Goal: Entertainment & Leisure: Consume media (video, audio)

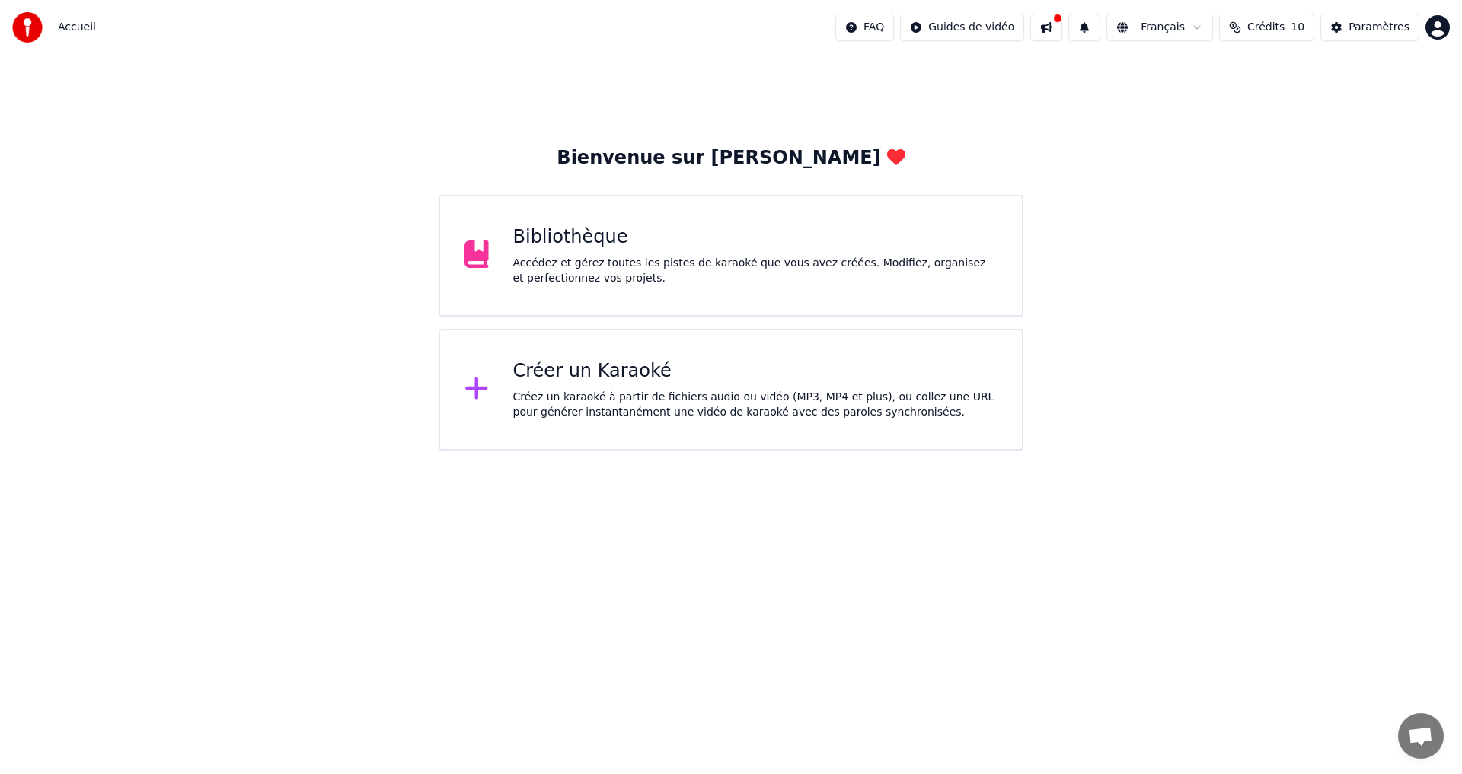
click at [787, 254] on div "Bibliothèque Accédez et gérez toutes les pistes de karaoké que vous avez créées…" at bounding box center [755, 255] width 485 height 61
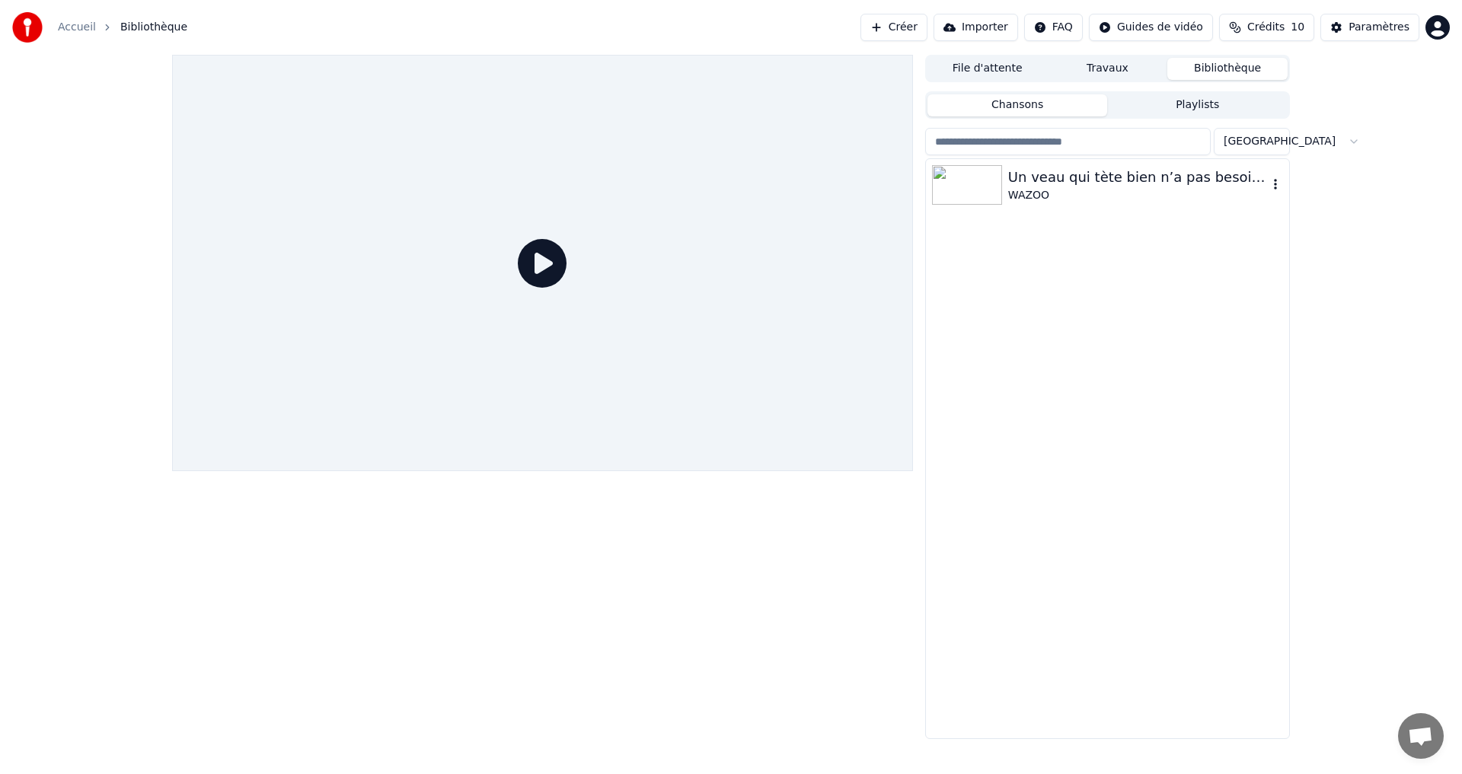
click at [1161, 187] on div "Un veau qui tète bien n’a pas besoin de foin" at bounding box center [1138, 177] width 260 height 21
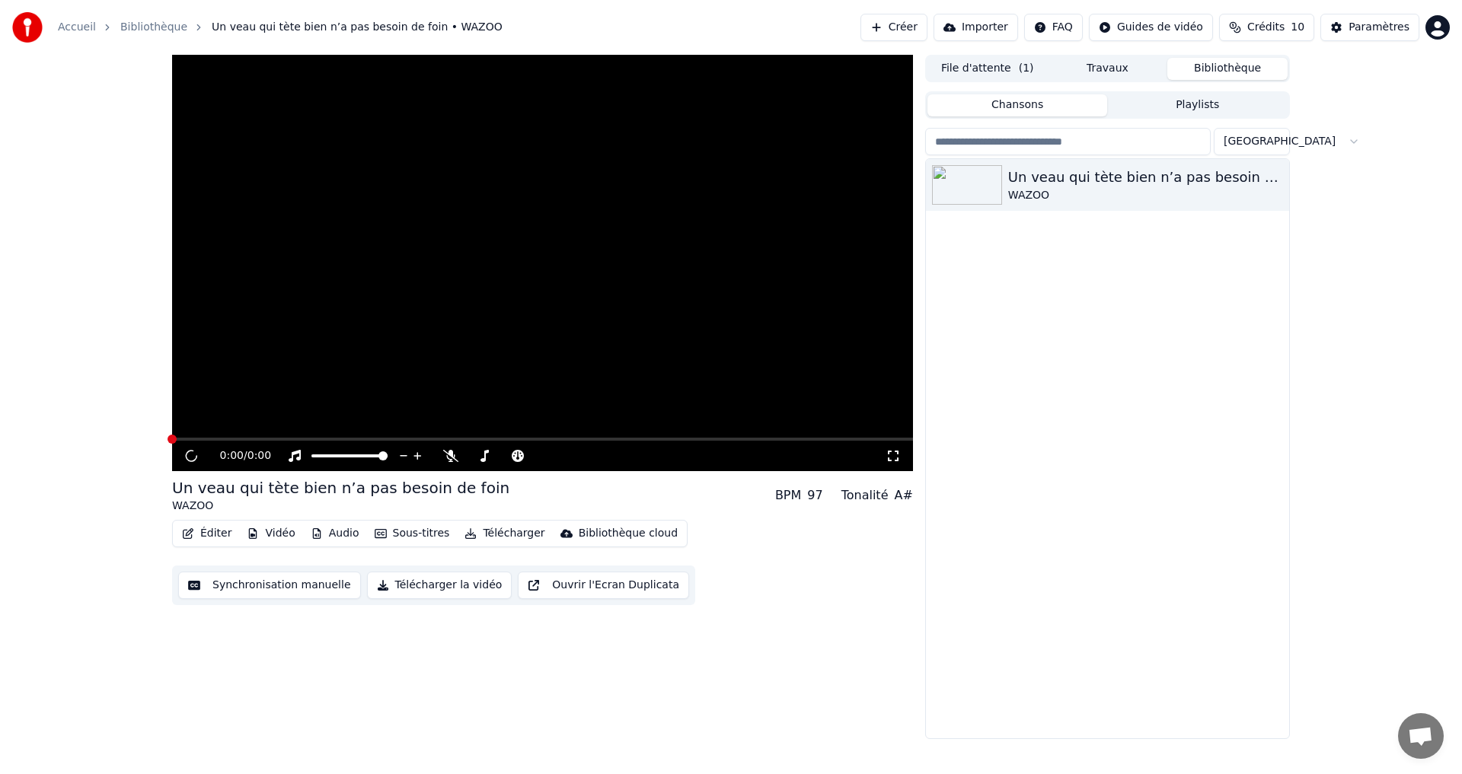
click at [206, 535] on button "Éditer" at bounding box center [207, 533] width 62 height 21
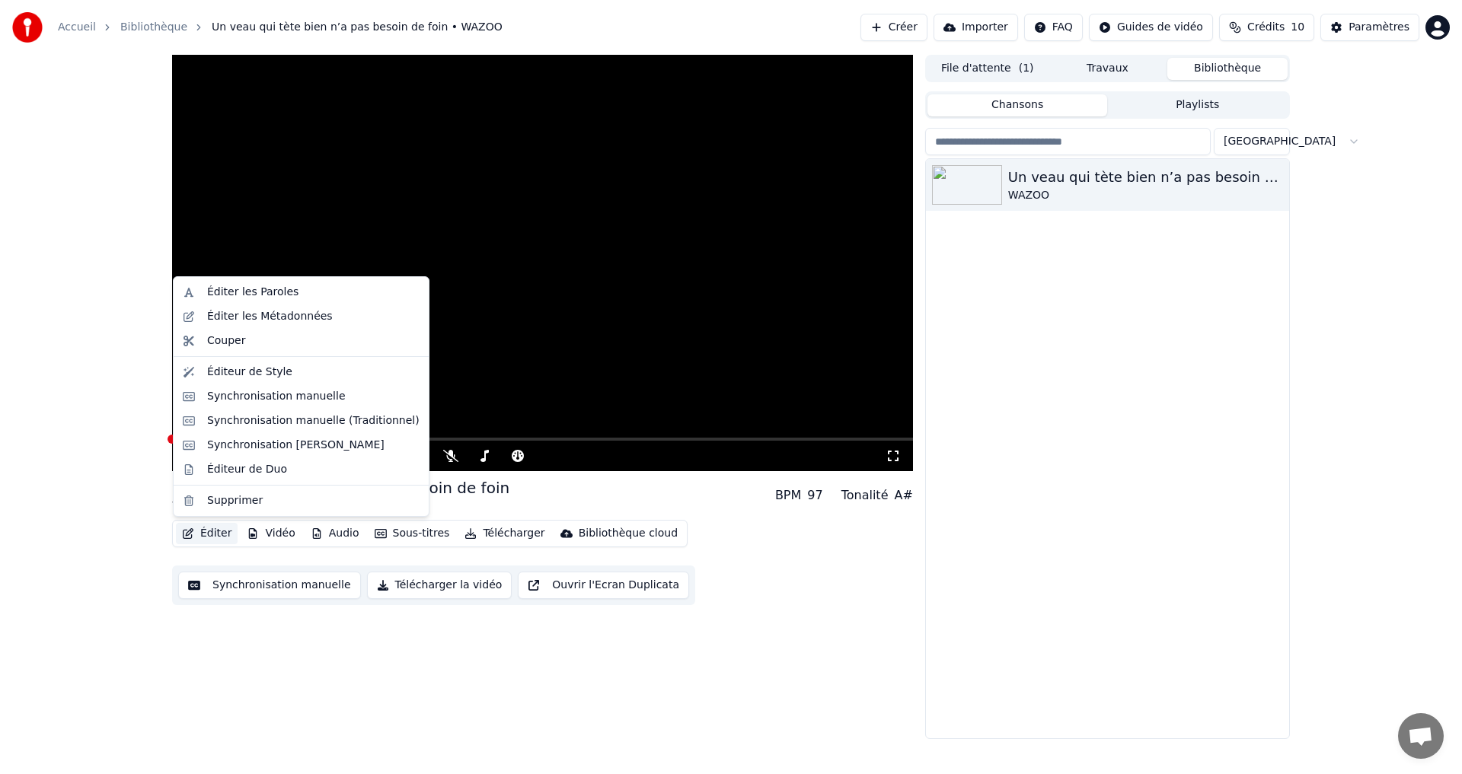
click at [1162, 281] on div "Un veau qui tète bien n’a pas besoin de foin WAZOO" at bounding box center [1107, 448] width 363 height 579
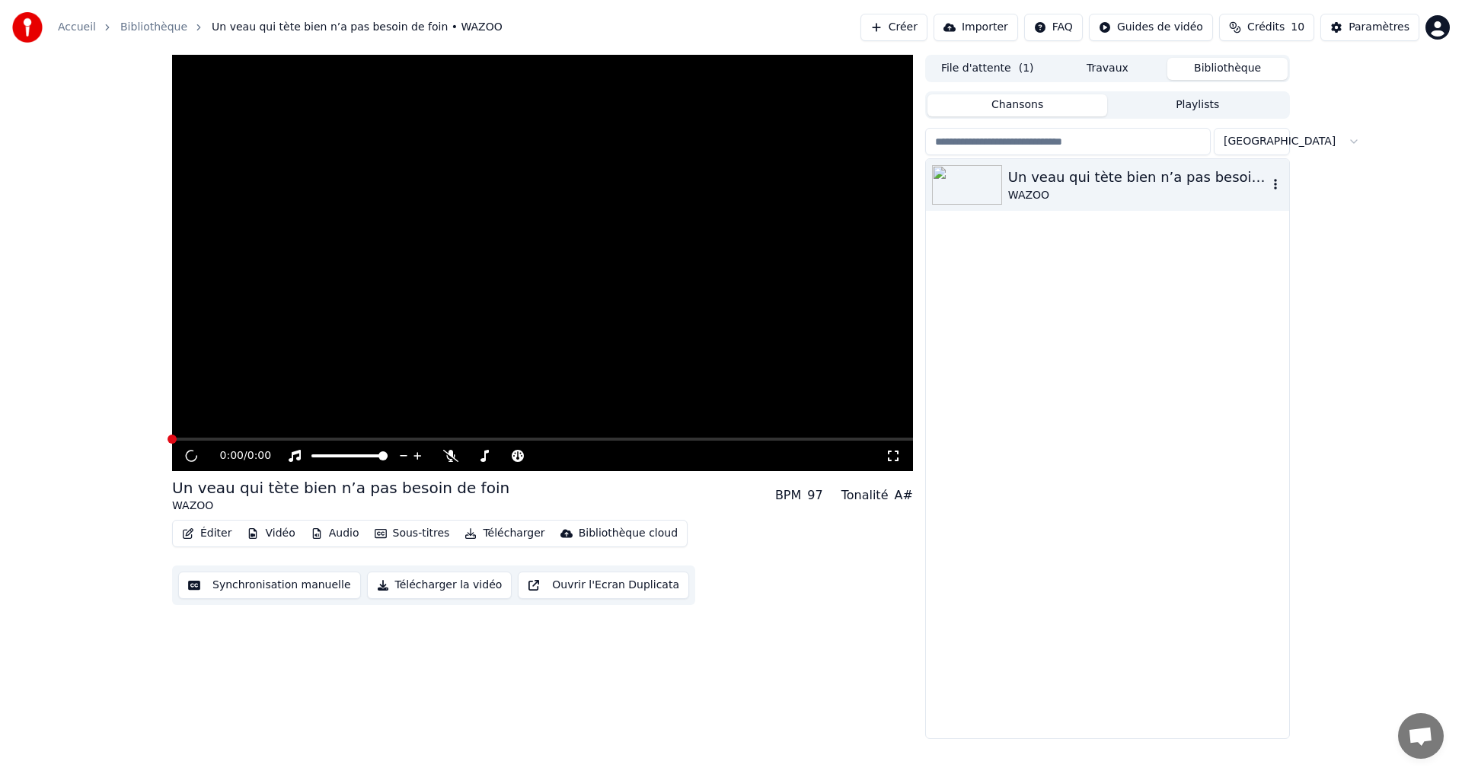
click at [1272, 185] on icon "button" at bounding box center [1275, 184] width 15 height 12
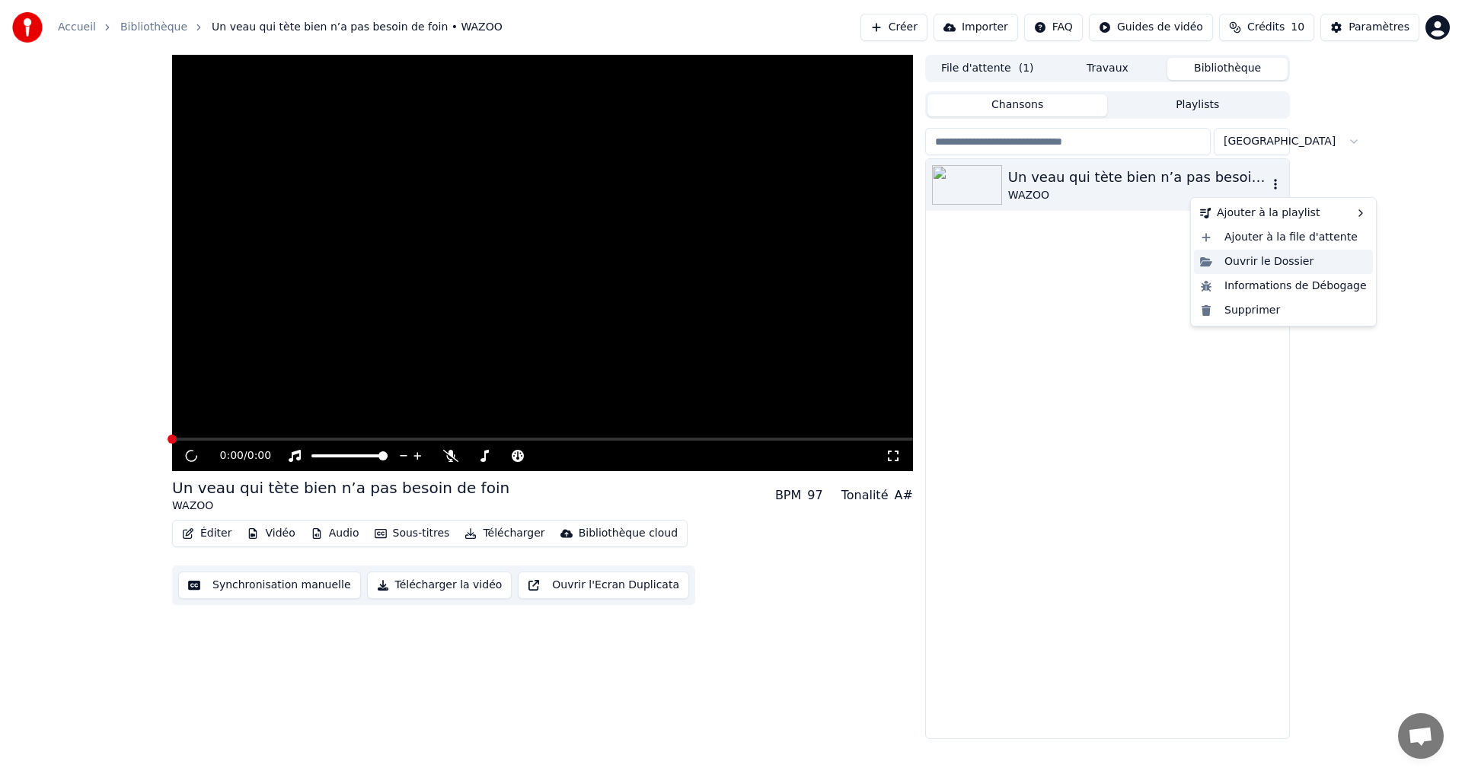
click at [1272, 270] on div "Ouvrir le Dossier" at bounding box center [1283, 262] width 179 height 24
click at [1270, 179] on icon "button" at bounding box center [1275, 184] width 15 height 12
click at [1246, 266] on div "Ouvrir le Dossier" at bounding box center [1283, 262] width 179 height 24
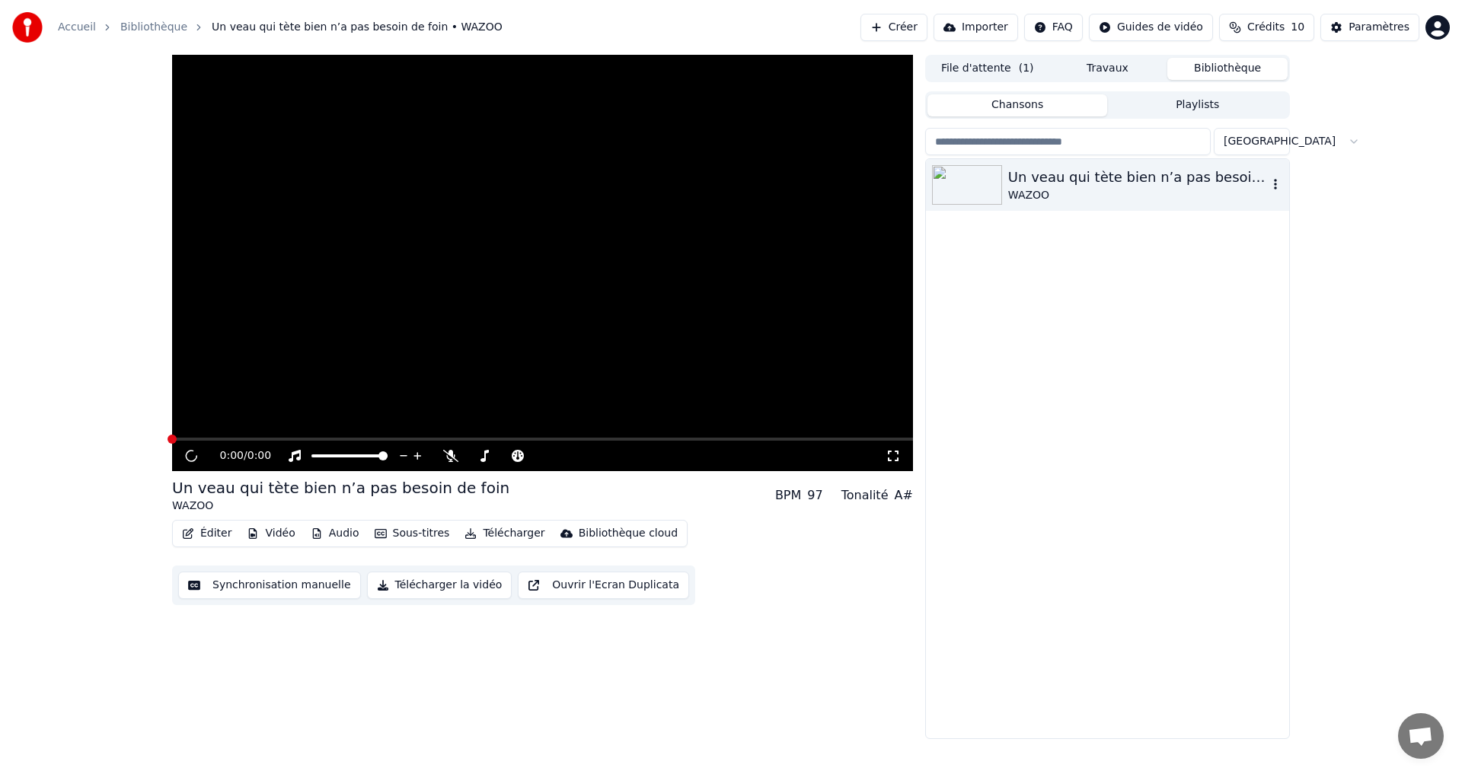
click at [1268, 186] on icon "button" at bounding box center [1275, 184] width 15 height 12
click at [1252, 288] on div "Informations de Débogage" at bounding box center [1283, 286] width 179 height 24
click at [592, 538] on div "Bibliothèque cloud" at bounding box center [628, 533] width 99 height 15
click at [628, 595] on div "Ouvrir la bibliothèque cloud" at bounding box center [641, 590] width 148 height 15
click at [969, 590] on div "Un veau qui tète bien n’a pas besoin de foin WAZOO" at bounding box center [1107, 448] width 363 height 579
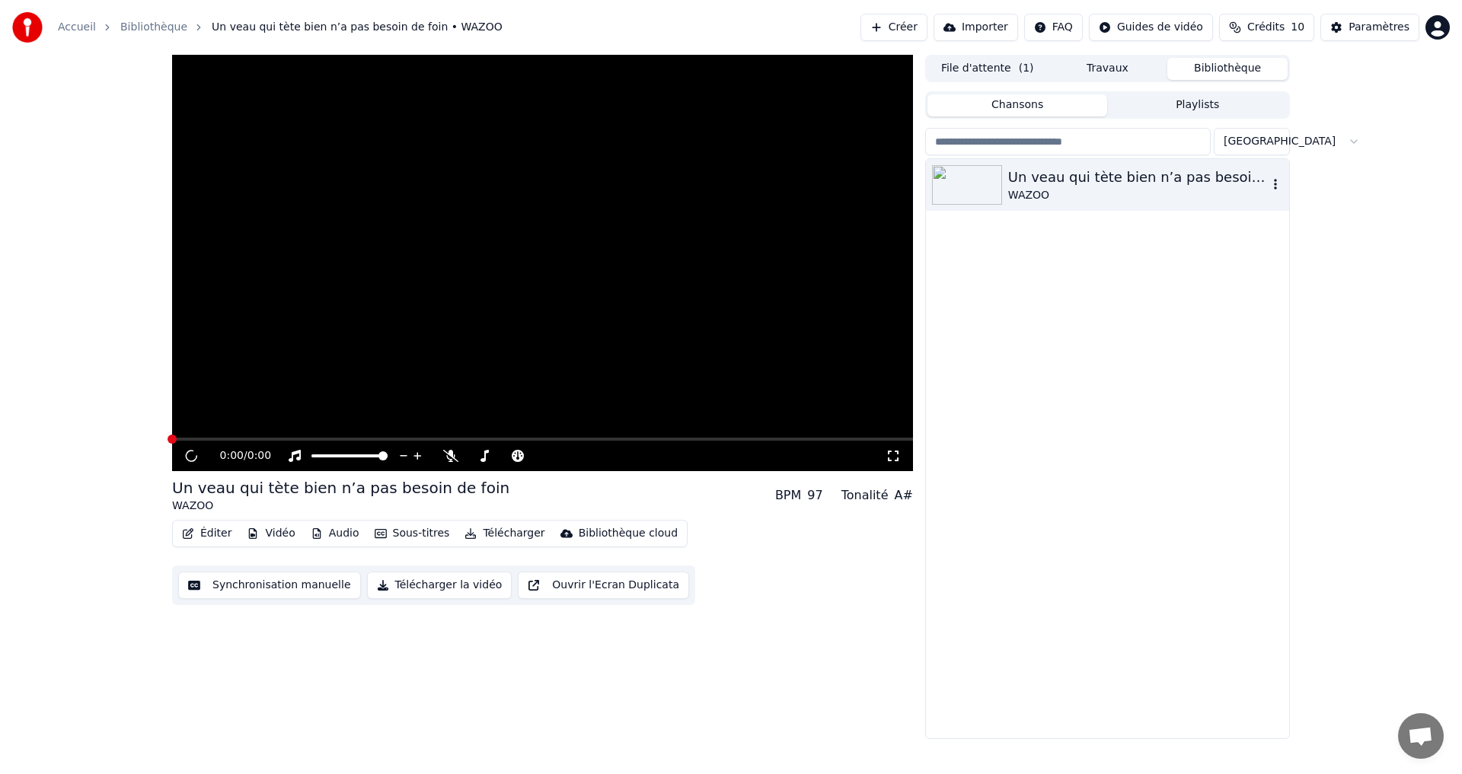
click at [1152, 184] on div "Un veau qui tète bien n’a pas besoin de foin" at bounding box center [1138, 177] width 260 height 21
click at [1113, 145] on input "search" at bounding box center [1068, 141] width 286 height 27
click at [1093, 160] on div "Un veau qui tète bien n’a pas besoin de foin WAZOO" at bounding box center [1107, 185] width 363 height 52
click at [1063, 147] on input "search" at bounding box center [1068, 141] width 286 height 27
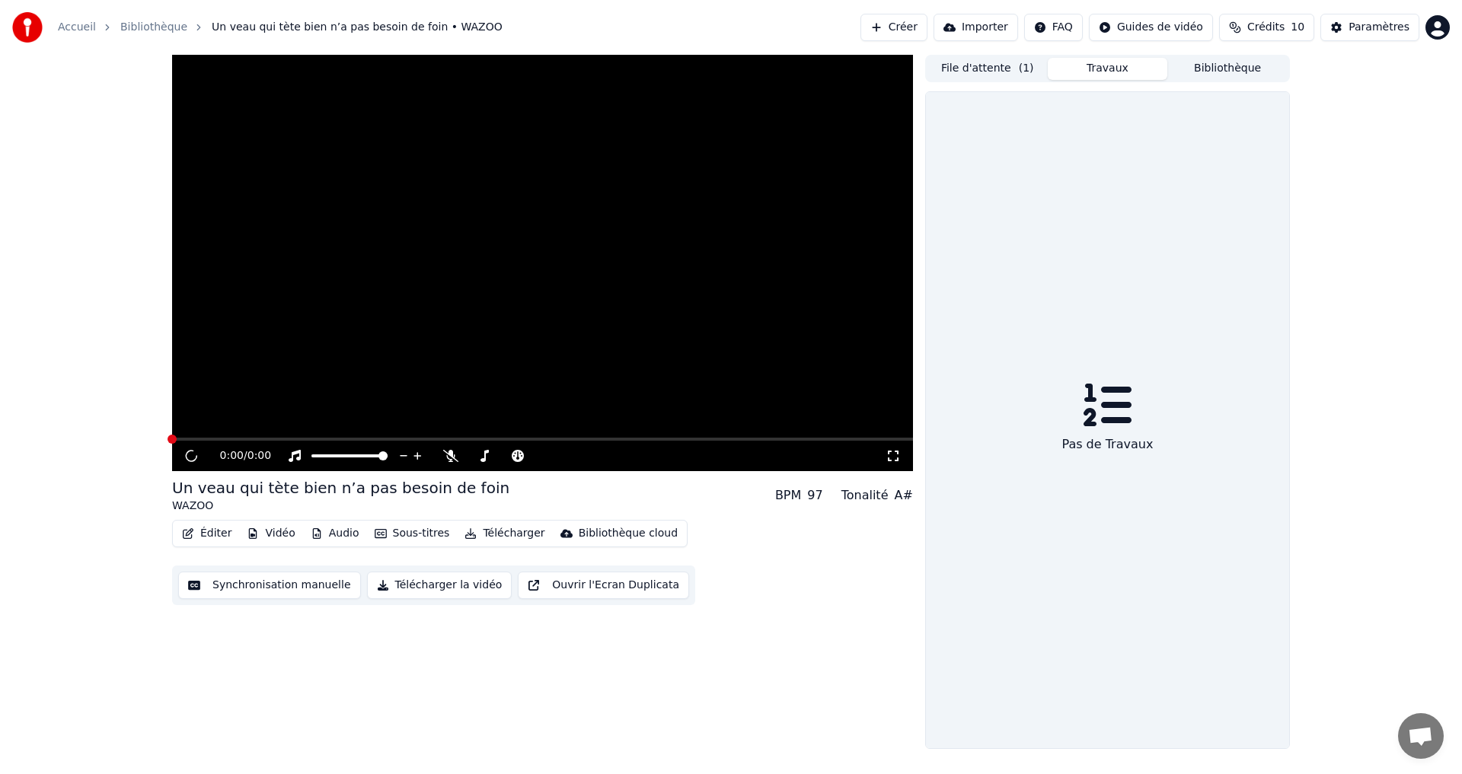
click at [1119, 74] on button "Travaux" at bounding box center [1108, 69] width 120 height 22
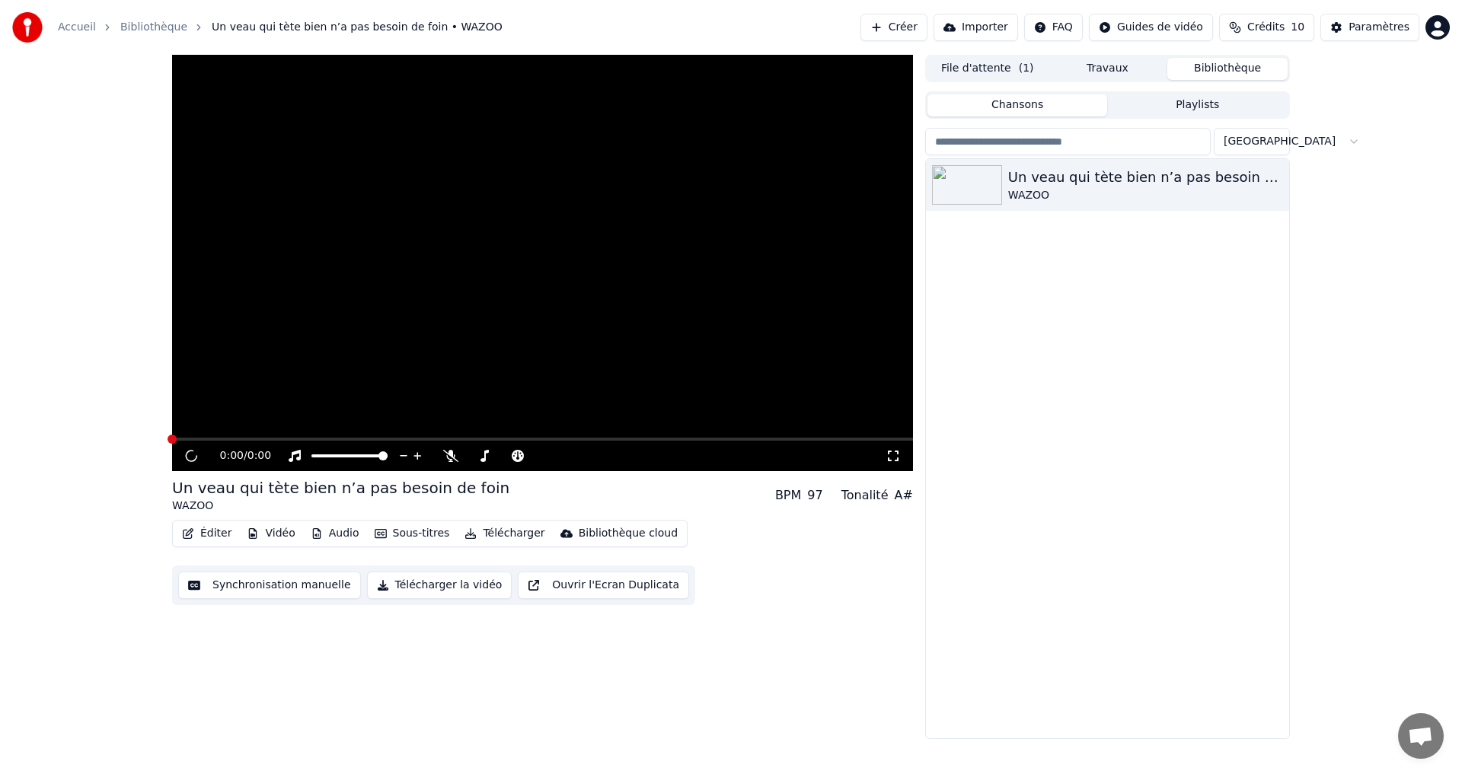
click at [1196, 70] on button "Bibliothèque" at bounding box center [1227, 69] width 120 height 22
click at [1058, 111] on button "Chansons" at bounding box center [1017, 105] width 180 height 22
click at [1016, 147] on input "search" at bounding box center [1068, 141] width 286 height 27
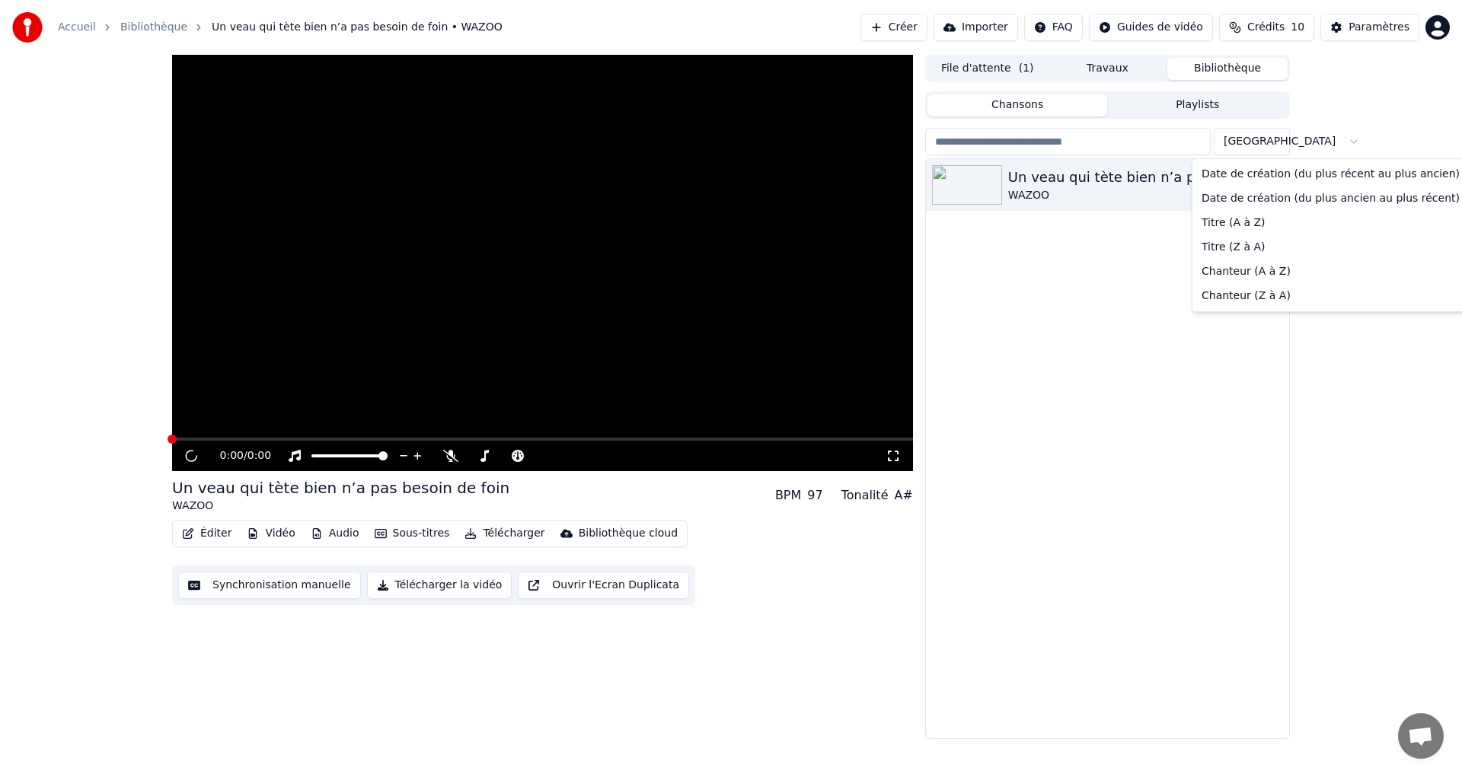
click at [1256, 143] on html "Accueil Bibliothèque Un veau qui tète bien n’a pas besoin de foin • WAZOO Créer…" at bounding box center [731, 387] width 1462 height 774
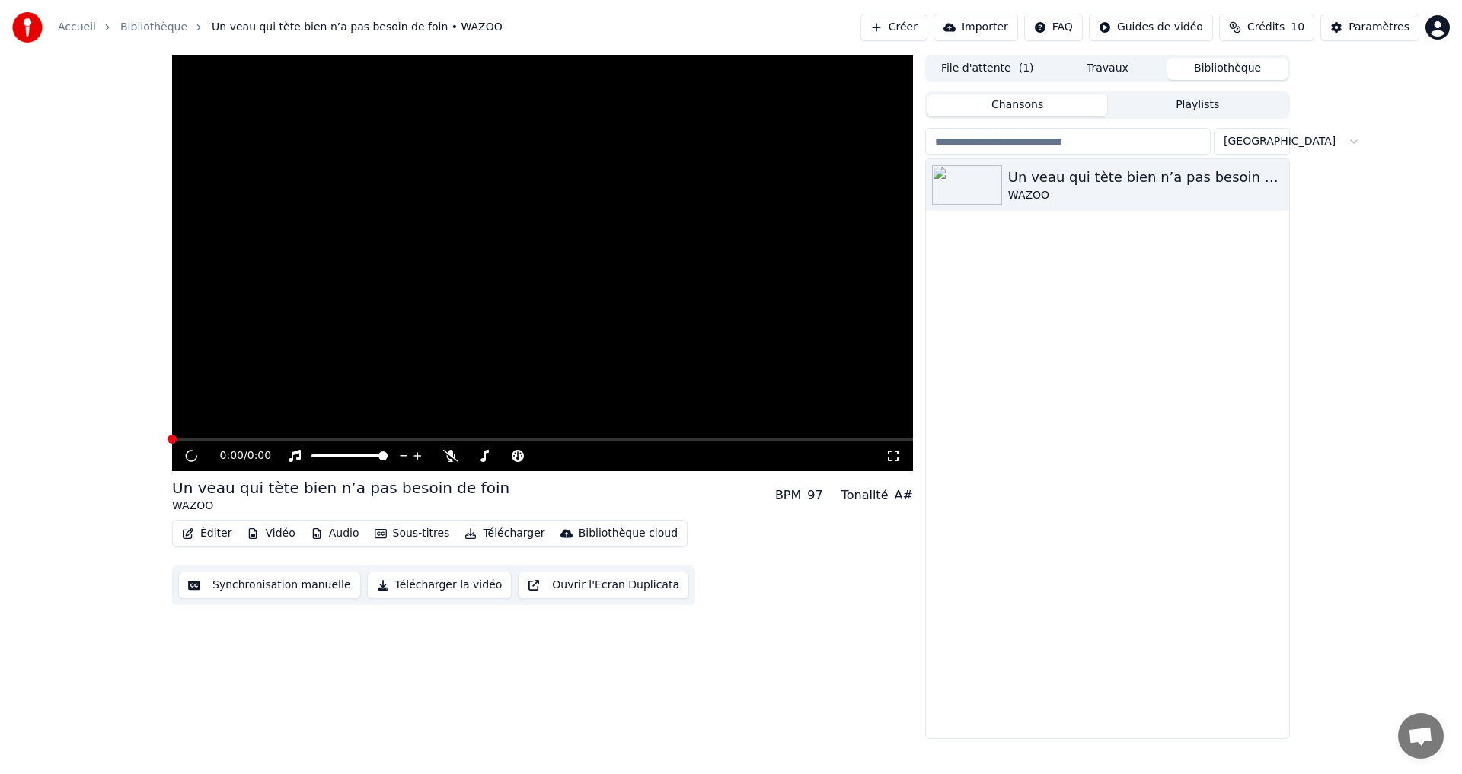
click at [1119, 137] on html "Accueil Bibliothèque Un veau qui tète bien n’a pas besoin de foin • WAZOO Créer…" at bounding box center [731, 387] width 1462 height 774
click at [1119, 137] on input "search" at bounding box center [1068, 141] width 286 height 27
click at [1223, 321] on div "Un veau qui tète bien n’a pas besoin de foin WAZOO" at bounding box center [1107, 448] width 363 height 579
click at [1277, 185] on icon "button" at bounding box center [1275, 184] width 15 height 12
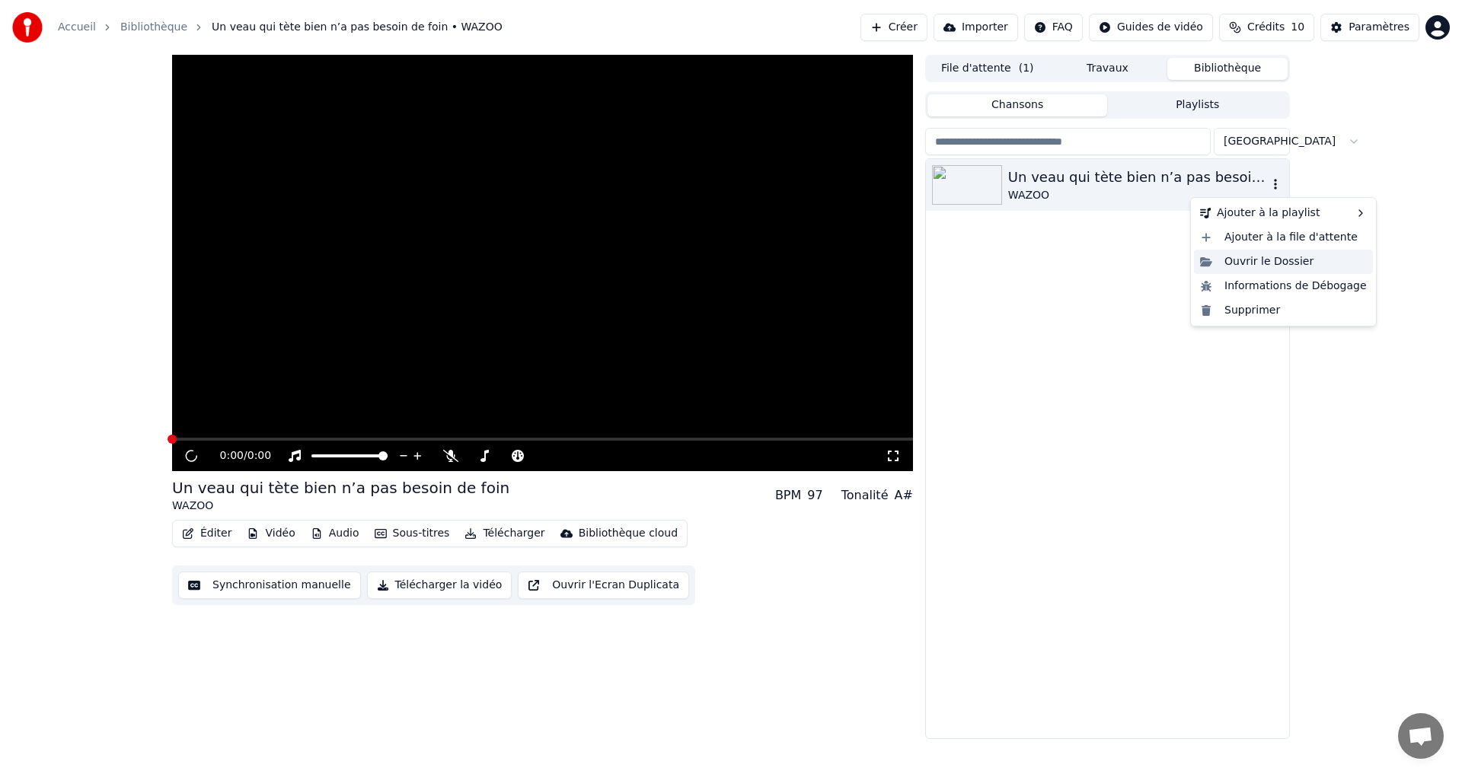
click at [1274, 266] on div "Ouvrir le Dossier" at bounding box center [1283, 262] width 179 height 24
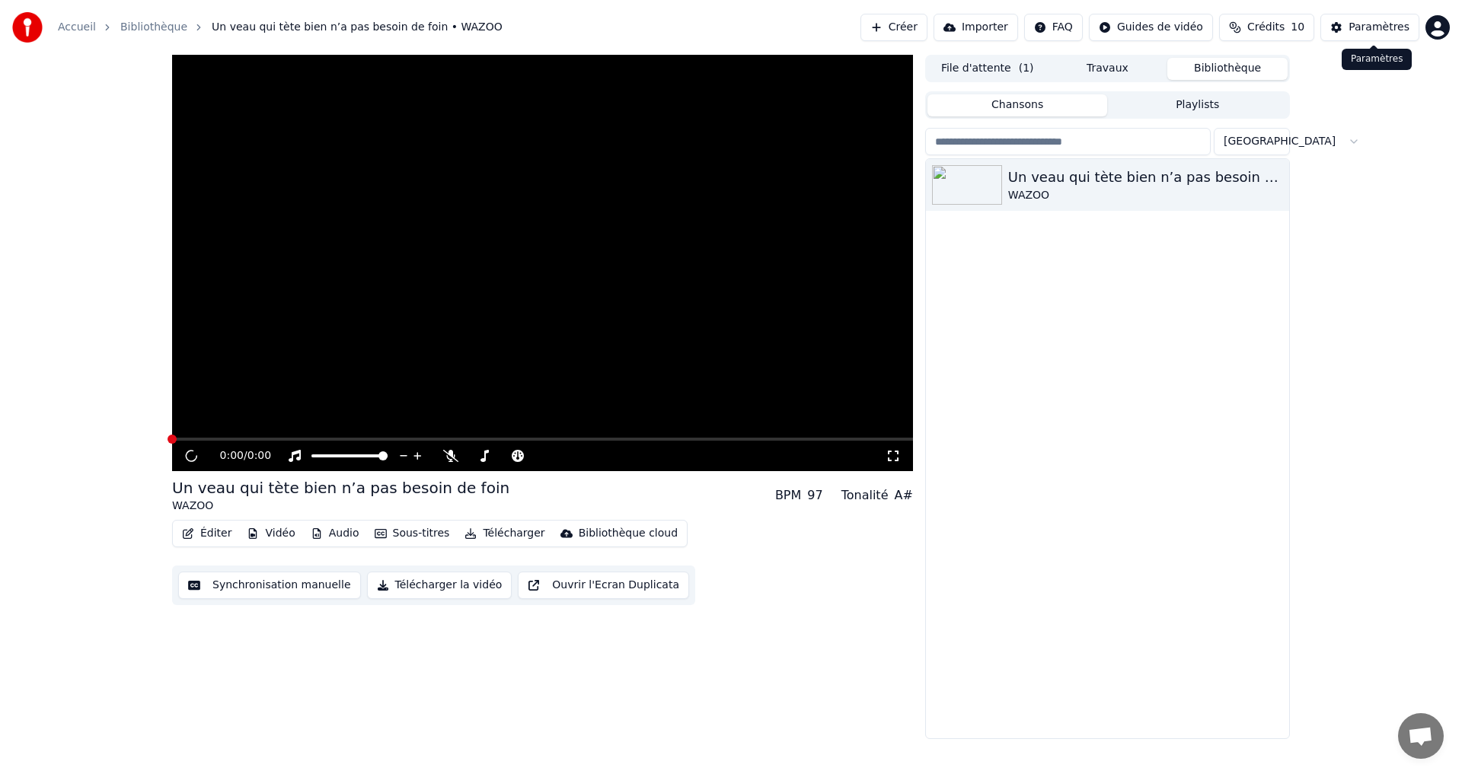
click at [1380, 29] on div "Paramètres" at bounding box center [1379, 27] width 61 height 15
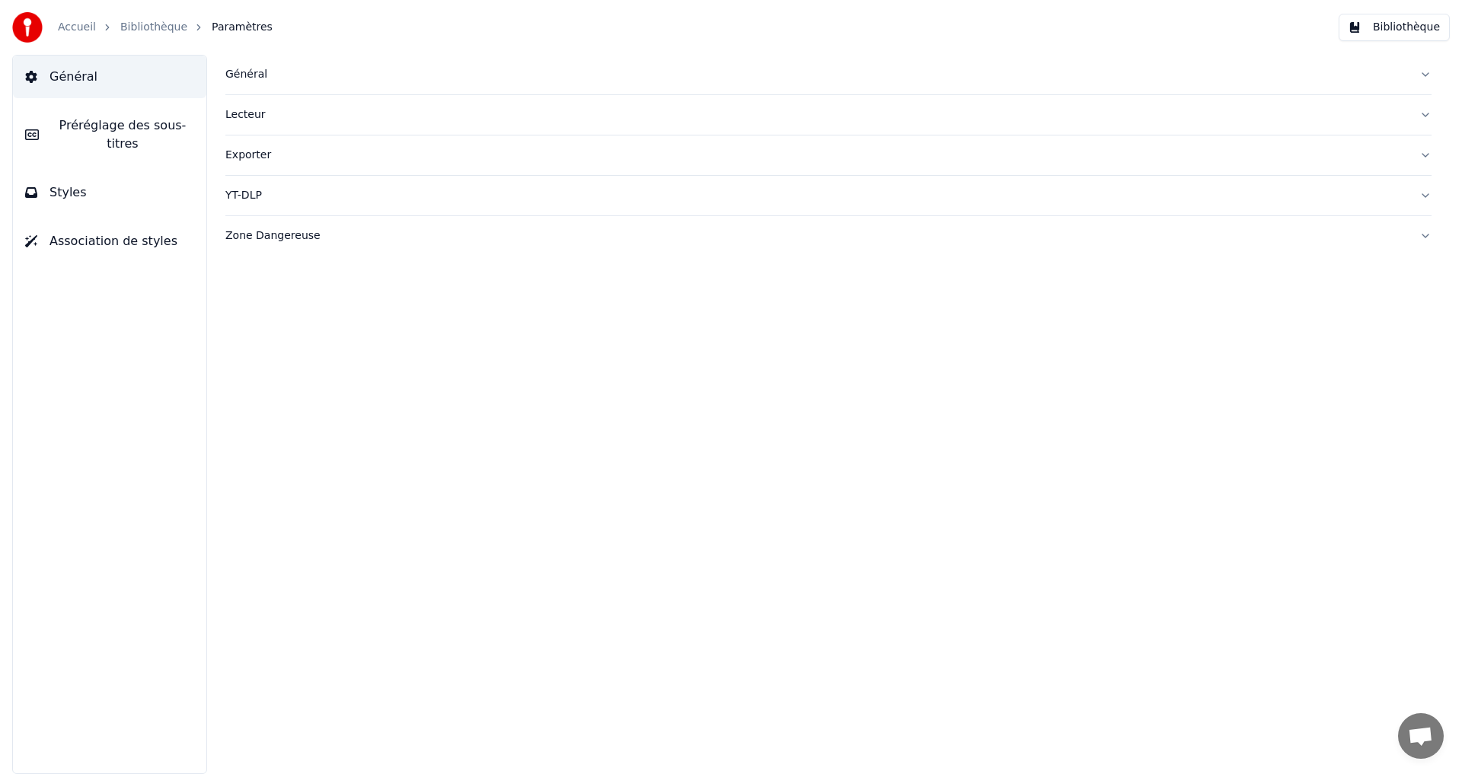
click at [64, 232] on span "Association de styles" at bounding box center [113, 241] width 128 height 18
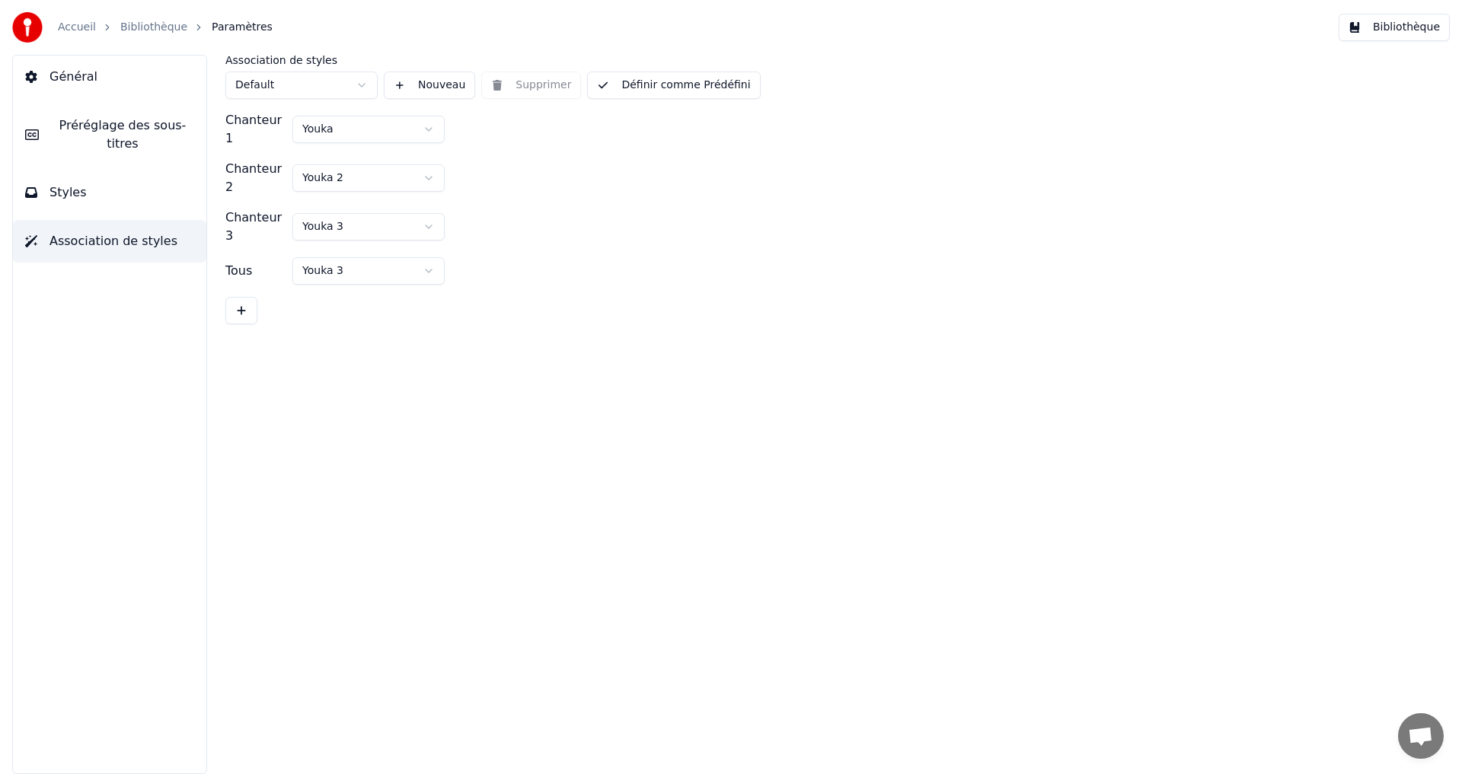
click at [62, 195] on button "Styles" at bounding box center [109, 192] width 193 height 43
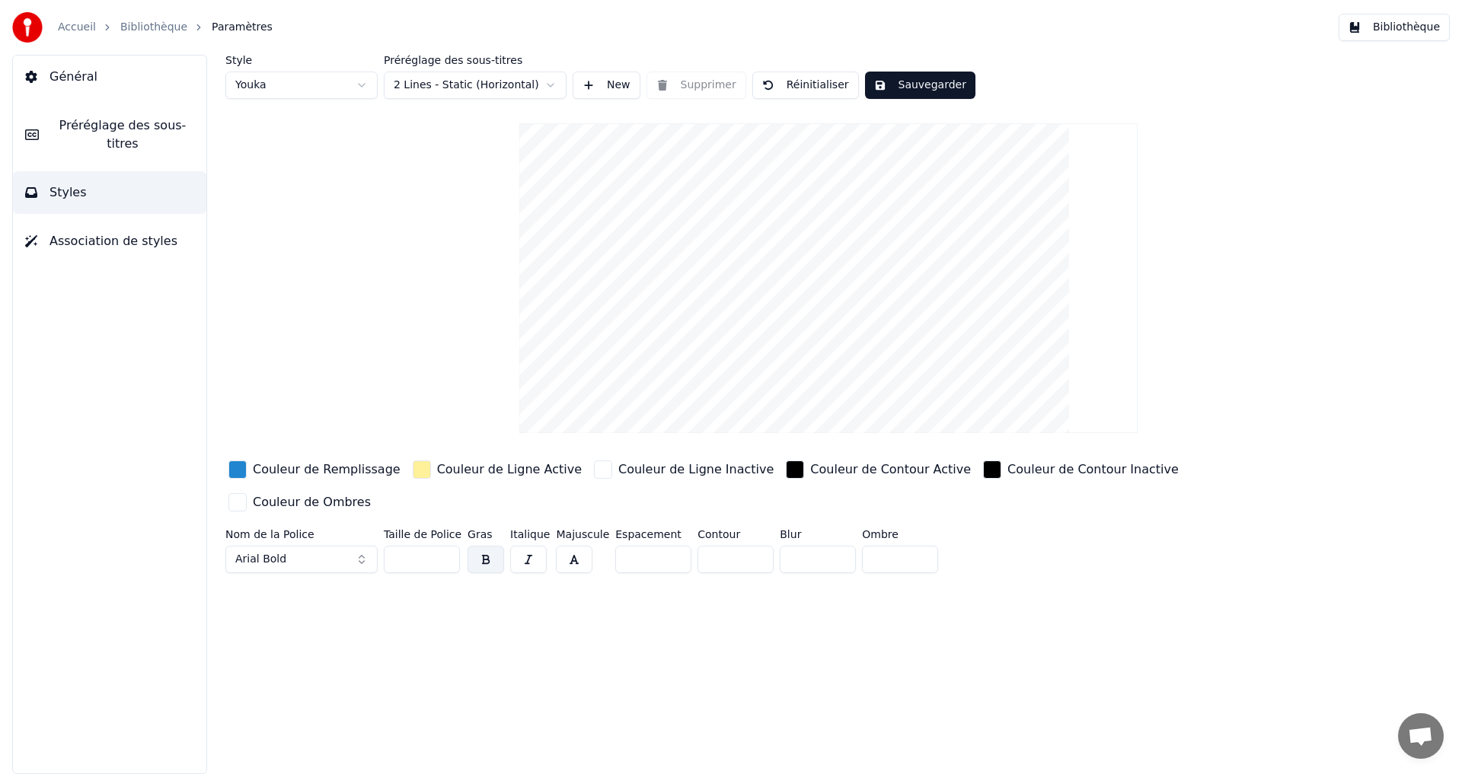
click at [69, 143] on button "Préréglage des sous-titres" at bounding box center [109, 134] width 193 height 61
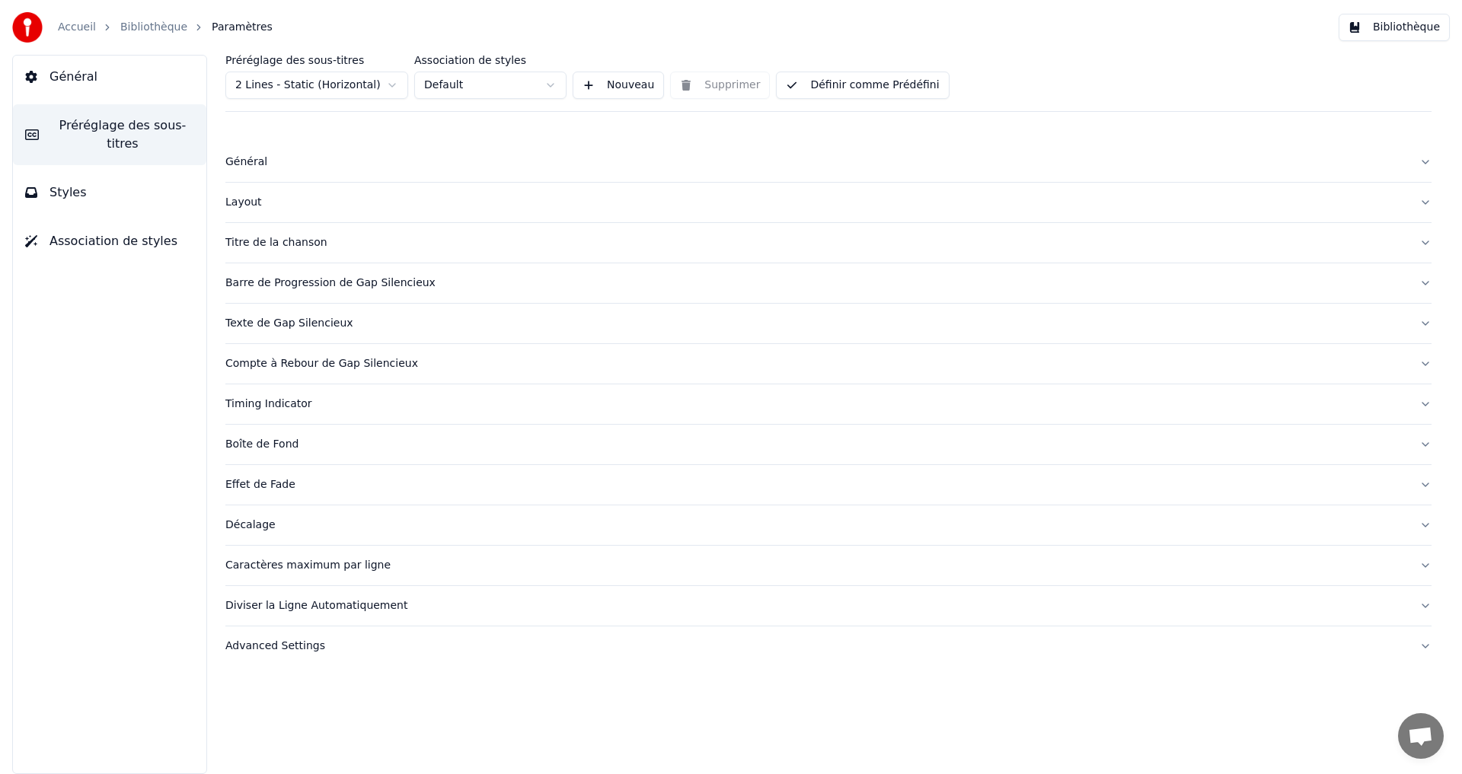
click at [72, 83] on span "Général" at bounding box center [73, 77] width 48 height 18
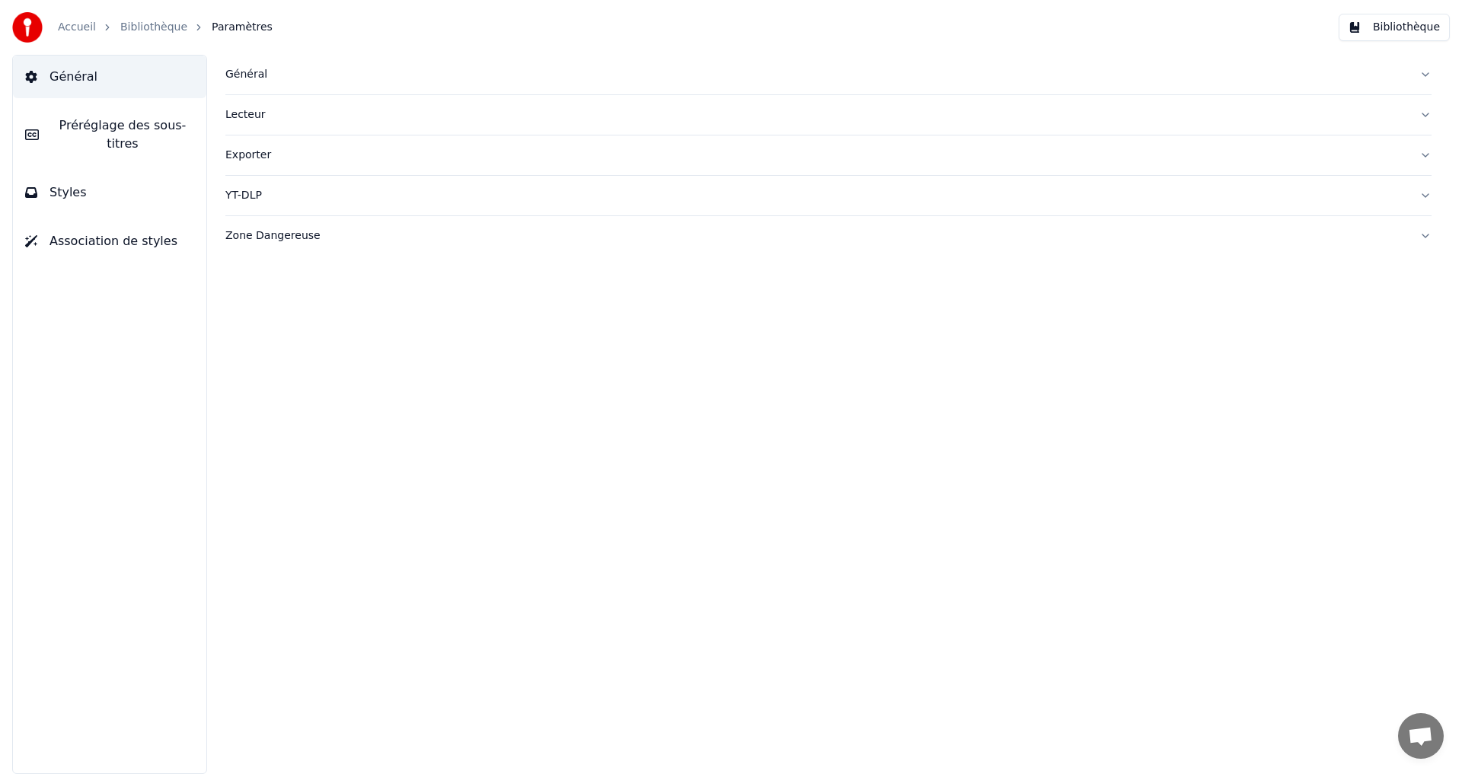
click at [68, 115] on button "Préréglage des sous-titres" at bounding box center [109, 134] width 193 height 61
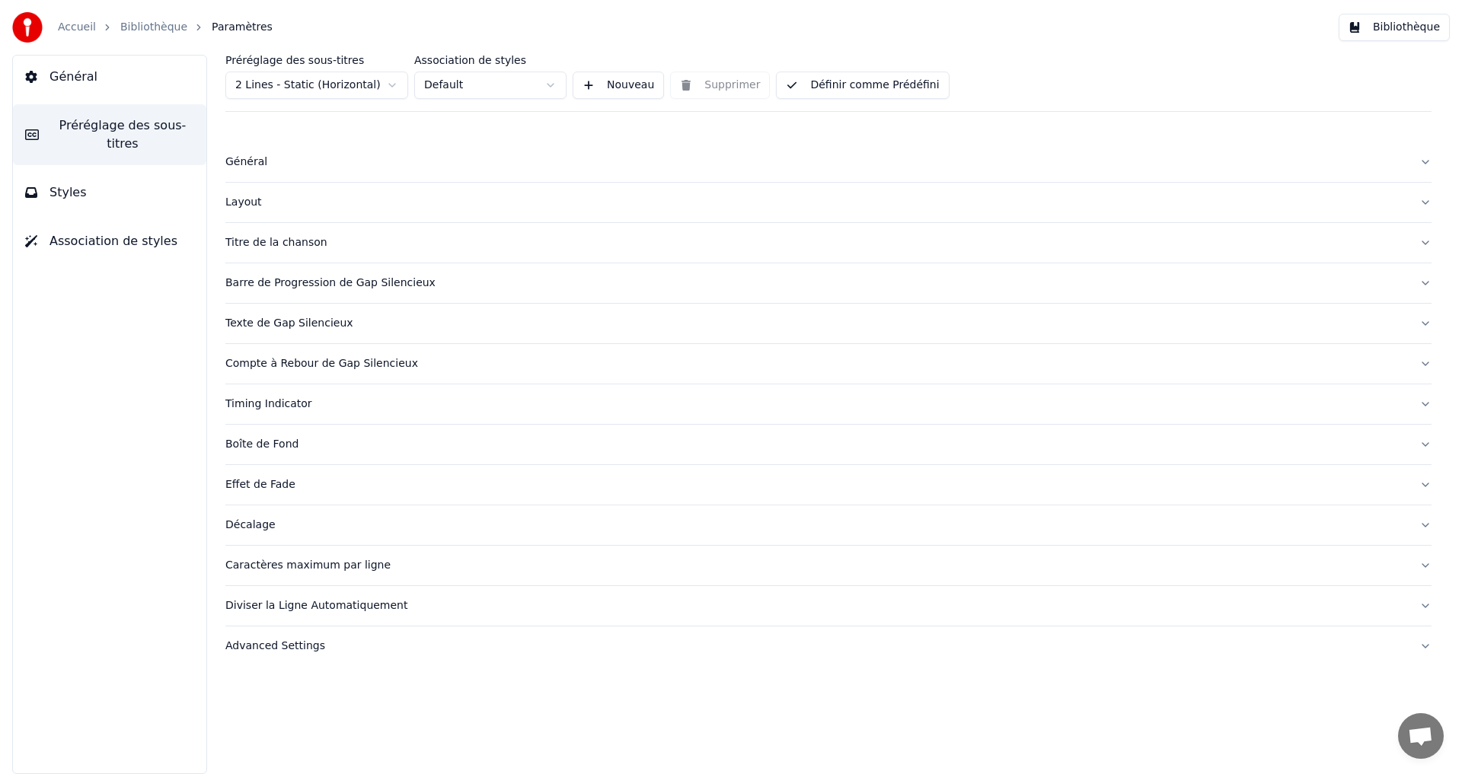
click at [1417, 24] on button "Bibliothèque" at bounding box center [1394, 27] width 111 height 27
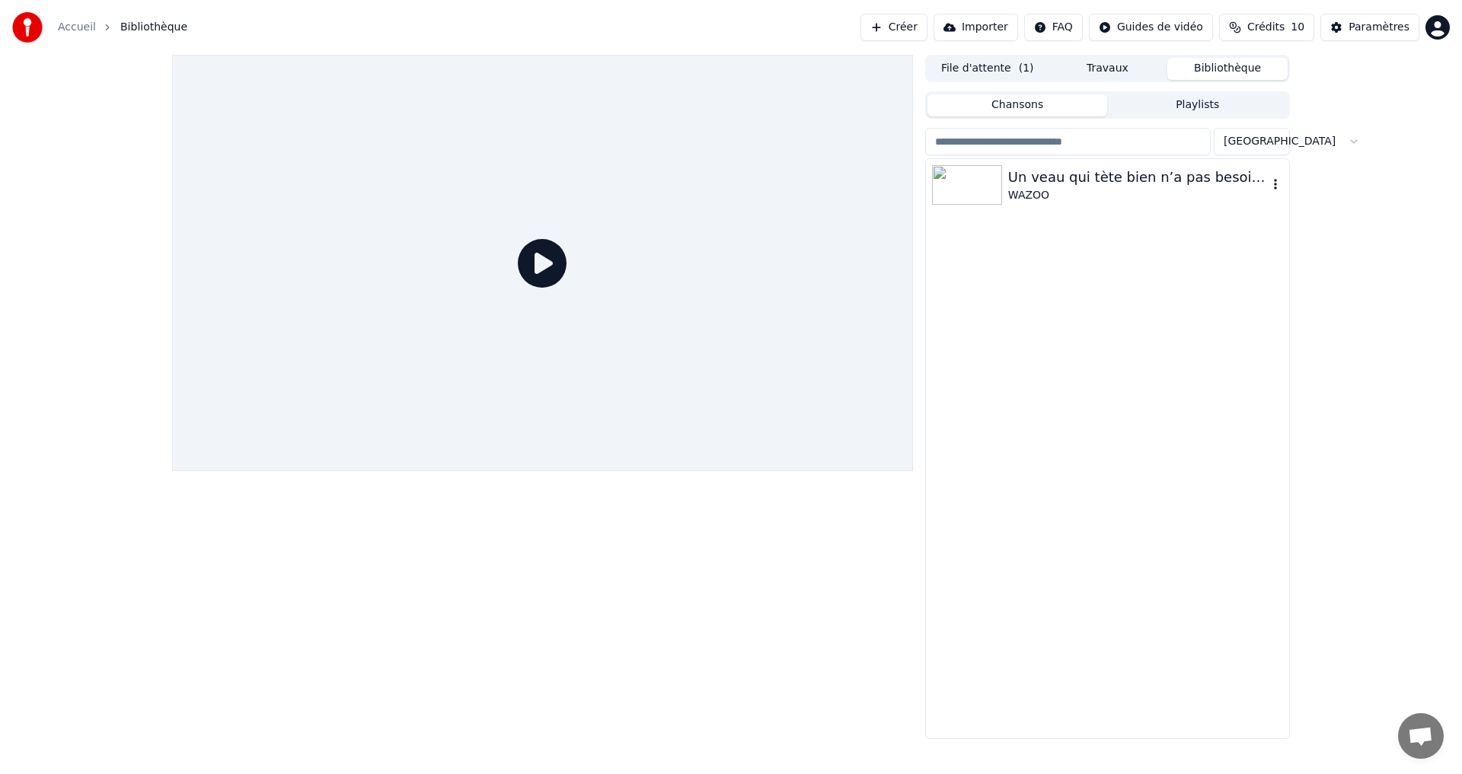
click at [1176, 180] on div "Un veau qui tète bien n’a pas besoin de foin" at bounding box center [1138, 177] width 260 height 21
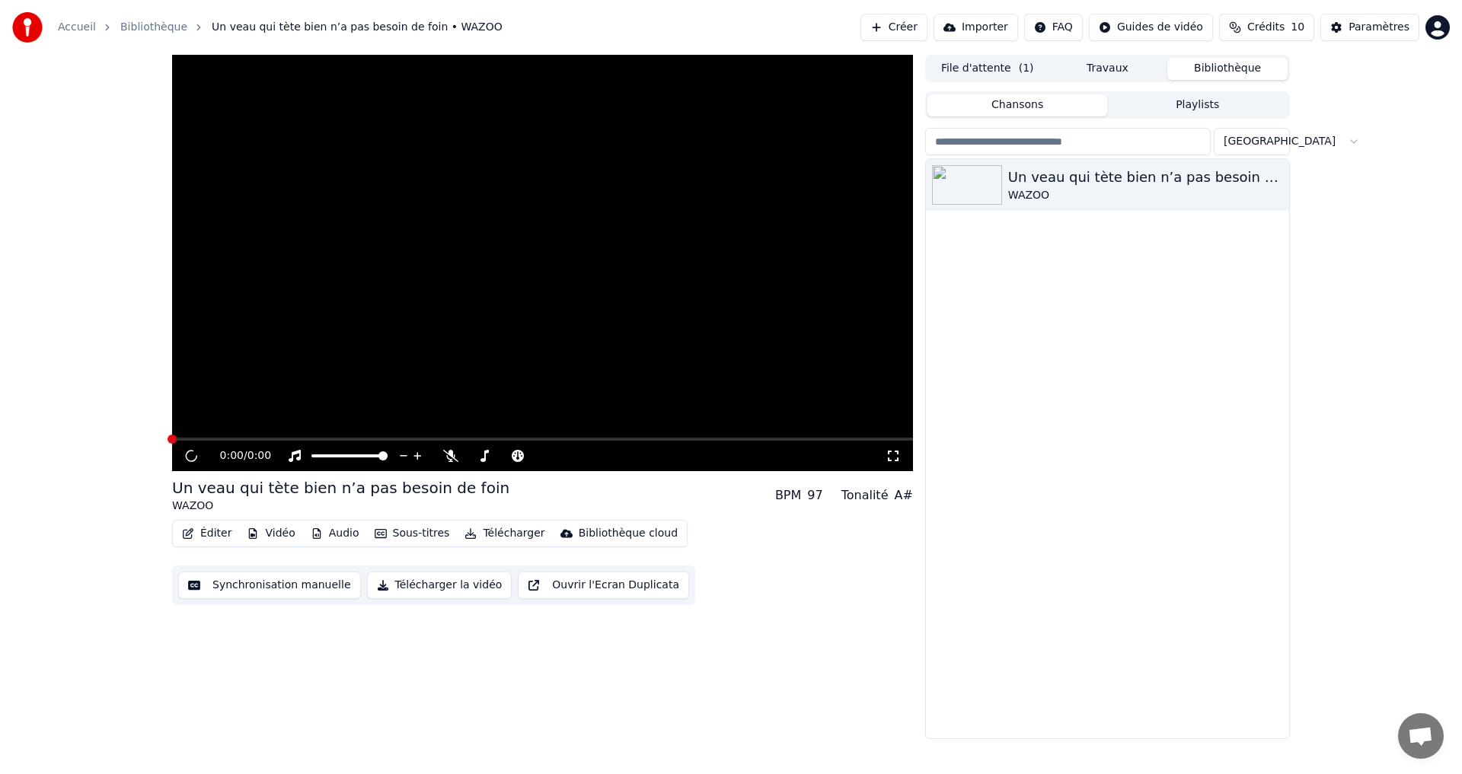
click at [187, 514] on div "WAZOO" at bounding box center [340, 506] width 337 height 15
click at [203, 535] on button "Éditer" at bounding box center [207, 533] width 62 height 21
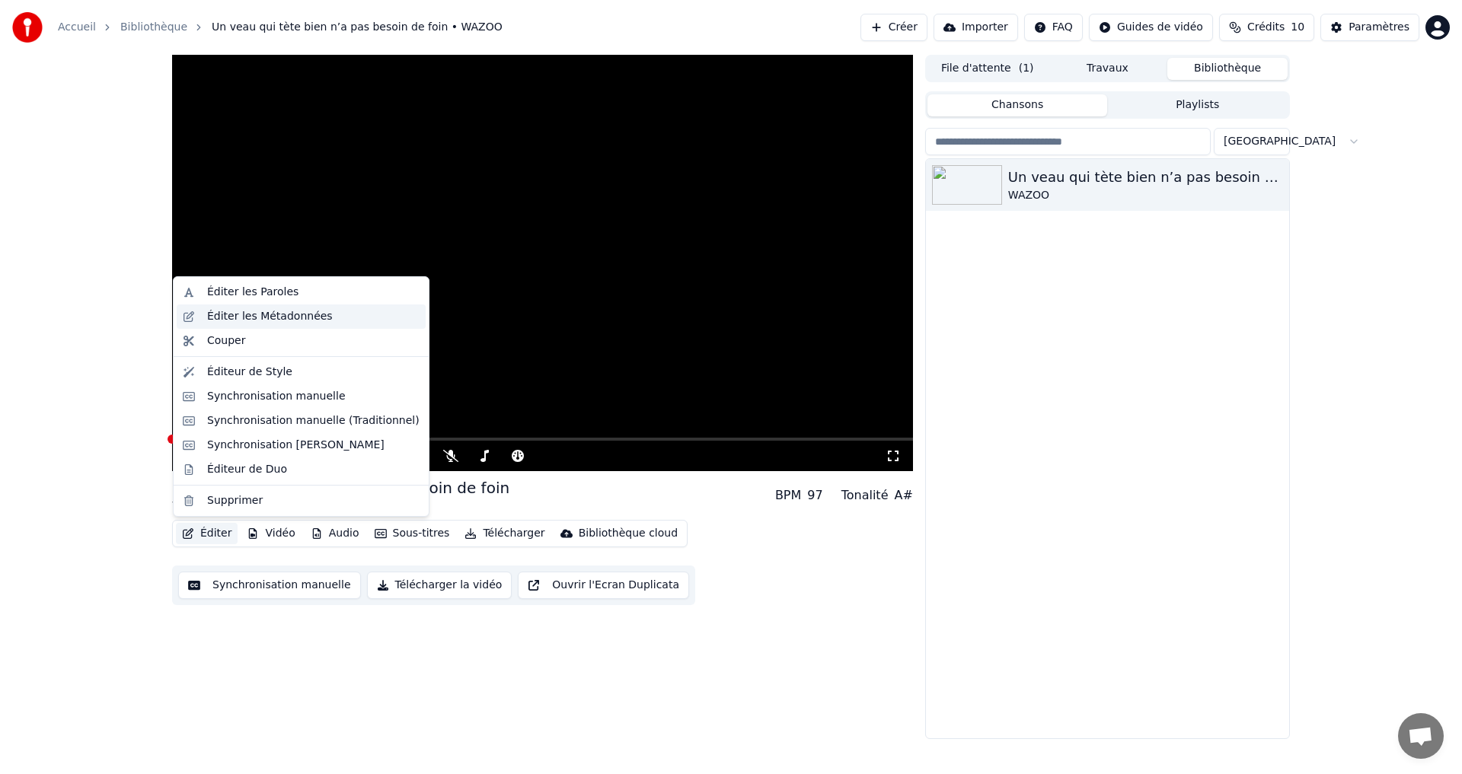
click at [229, 322] on div "Éditer les Métadonnées" at bounding box center [270, 316] width 126 height 15
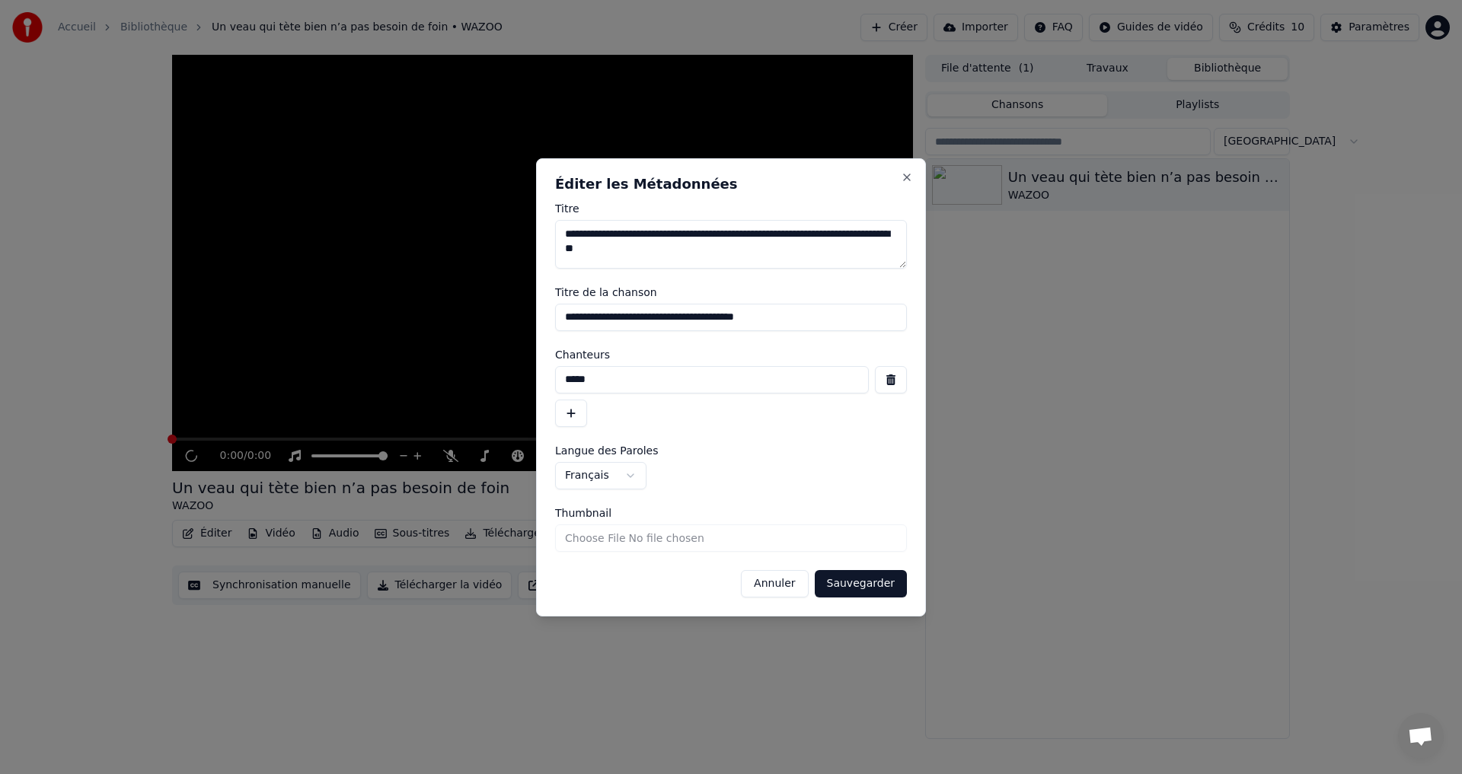
click at [595, 535] on input "Thumbnail" at bounding box center [731, 538] width 352 height 27
click at [908, 175] on button "Close" at bounding box center [907, 177] width 12 height 12
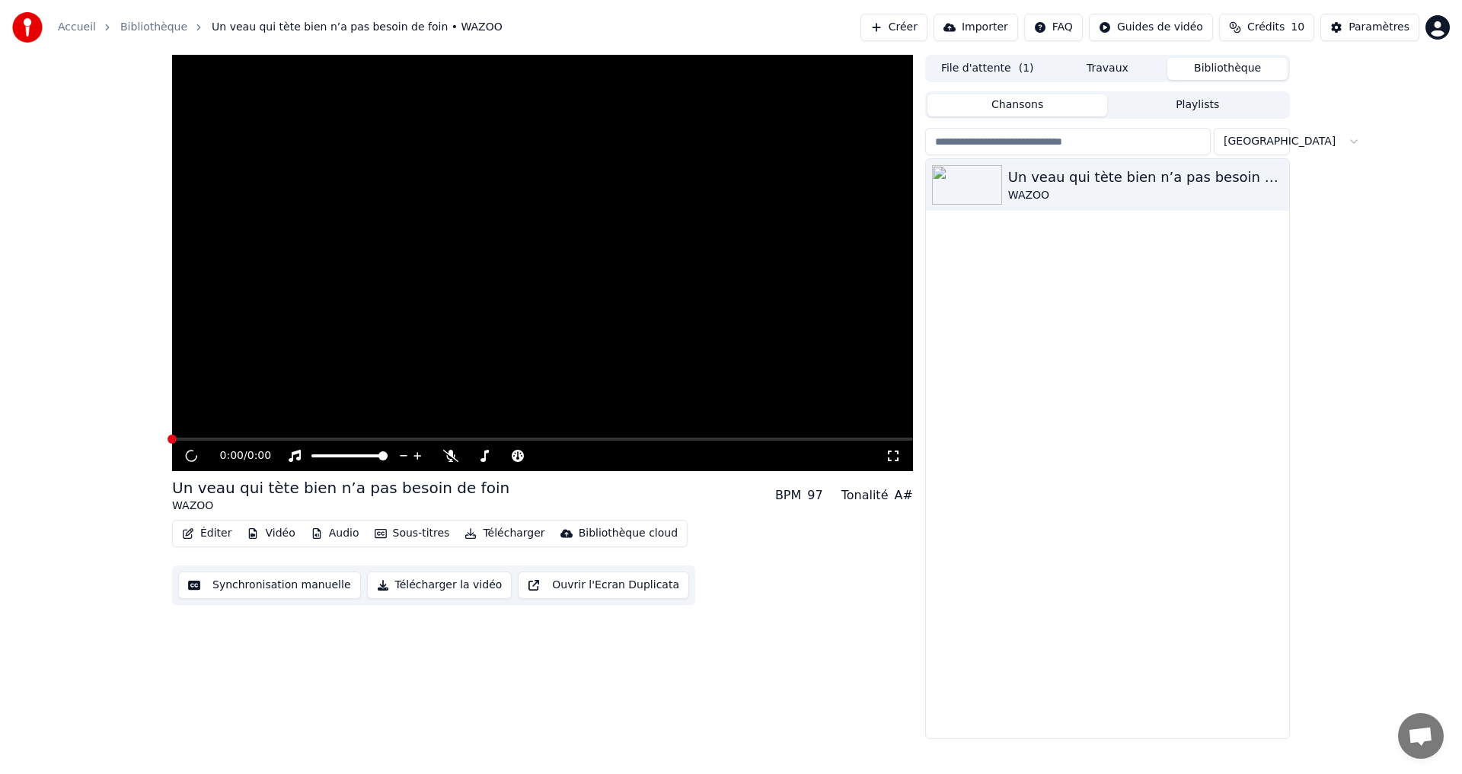
click at [1146, 525] on div "Un veau qui tète bien n’a pas besoin de foin WAZOO" at bounding box center [1107, 448] width 363 height 579
click at [1001, 25] on button "Importer" at bounding box center [976, 27] width 85 height 27
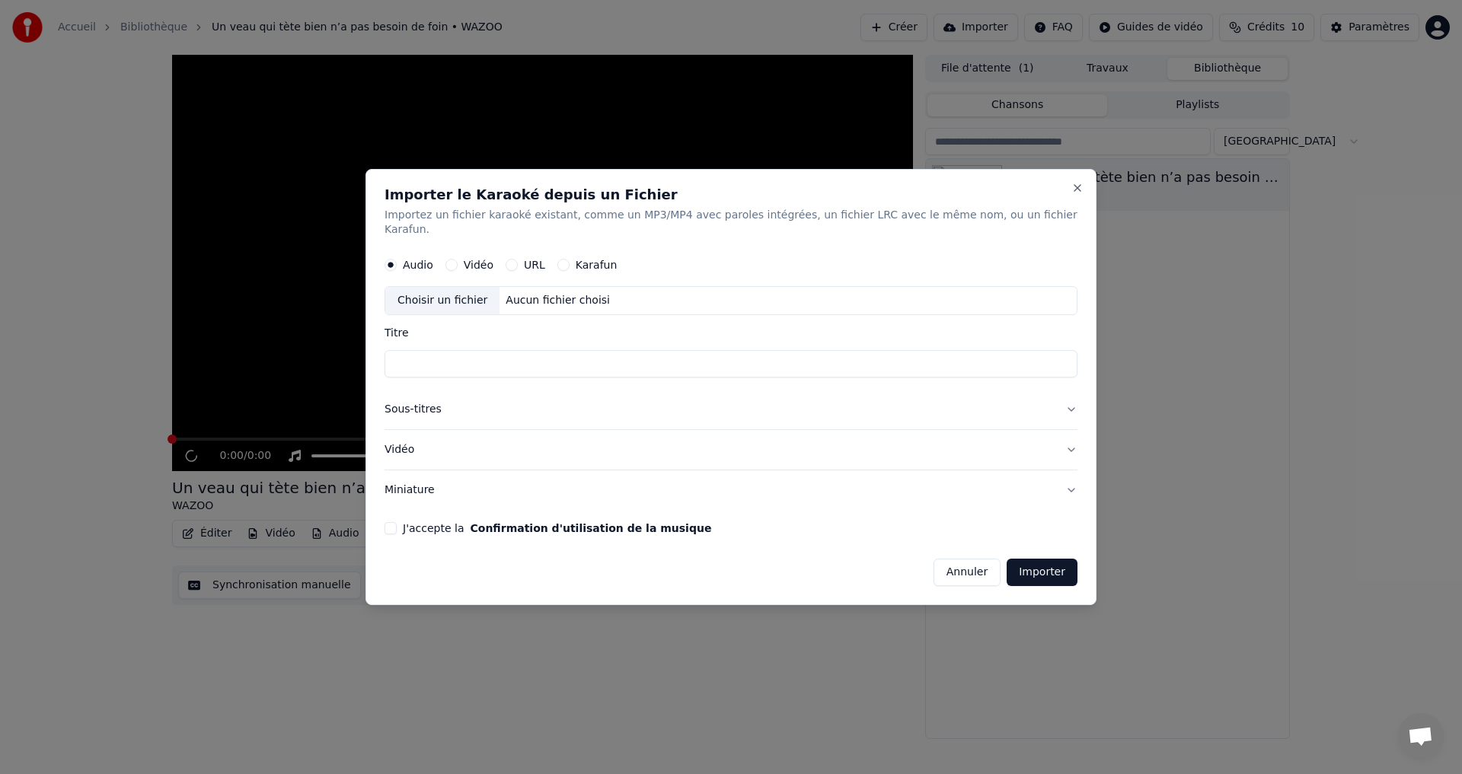
click at [540, 294] on div "Aucun fichier choisi" at bounding box center [558, 301] width 117 height 15
click at [462, 295] on div "Choisir un fichier" at bounding box center [442, 301] width 114 height 27
click at [570, 260] on button "Karafun" at bounding box center [563, 266] width 12 height 12
click at [397, 260] on button "Audio" at bounding box center [391, 266] width 12 height 12
click at [543, 294] on div "Aucun fichier choisi" at bounding box center [558, 301] width 117 height 15
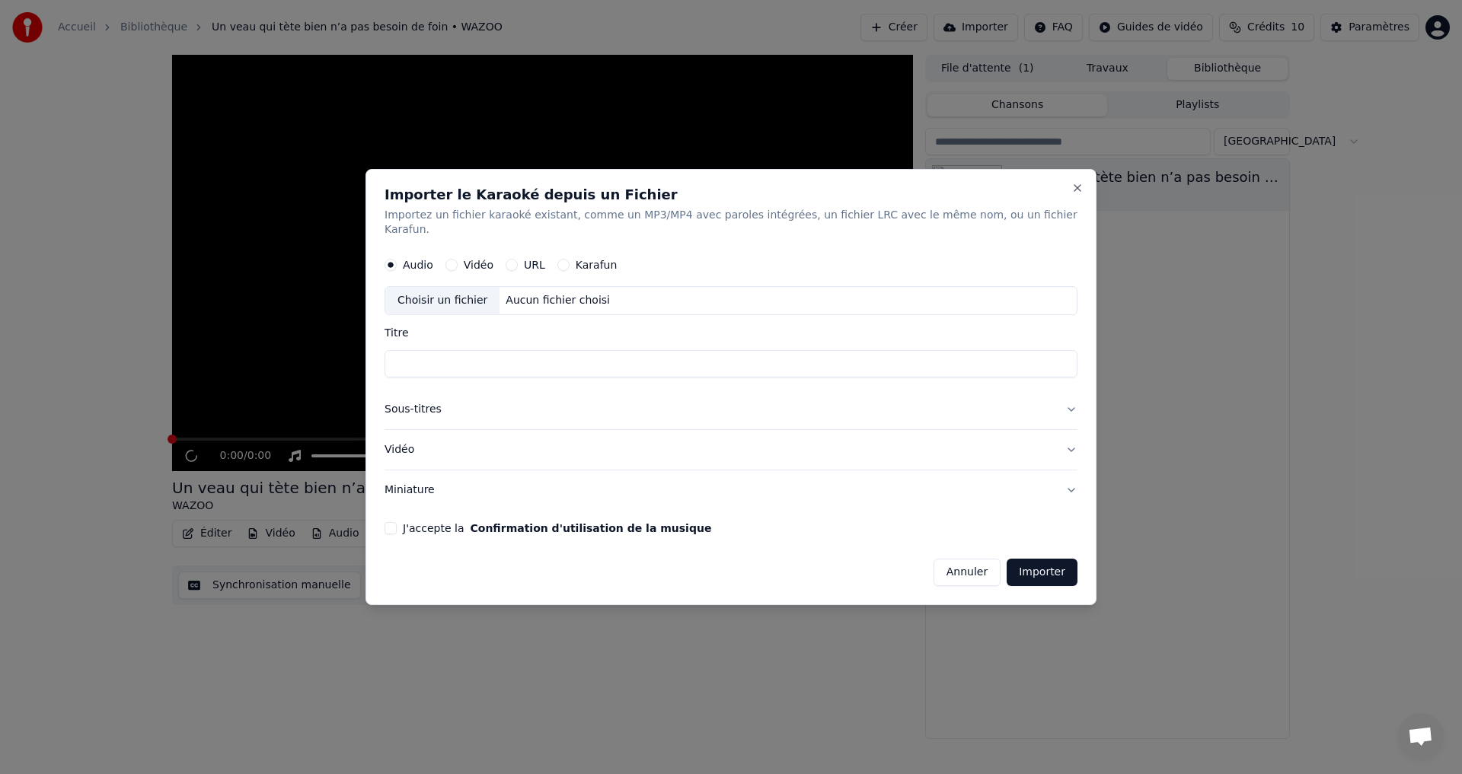
click at [943, 563] on button "Annuler" at bounding box center [967, 572] width 67 height 27
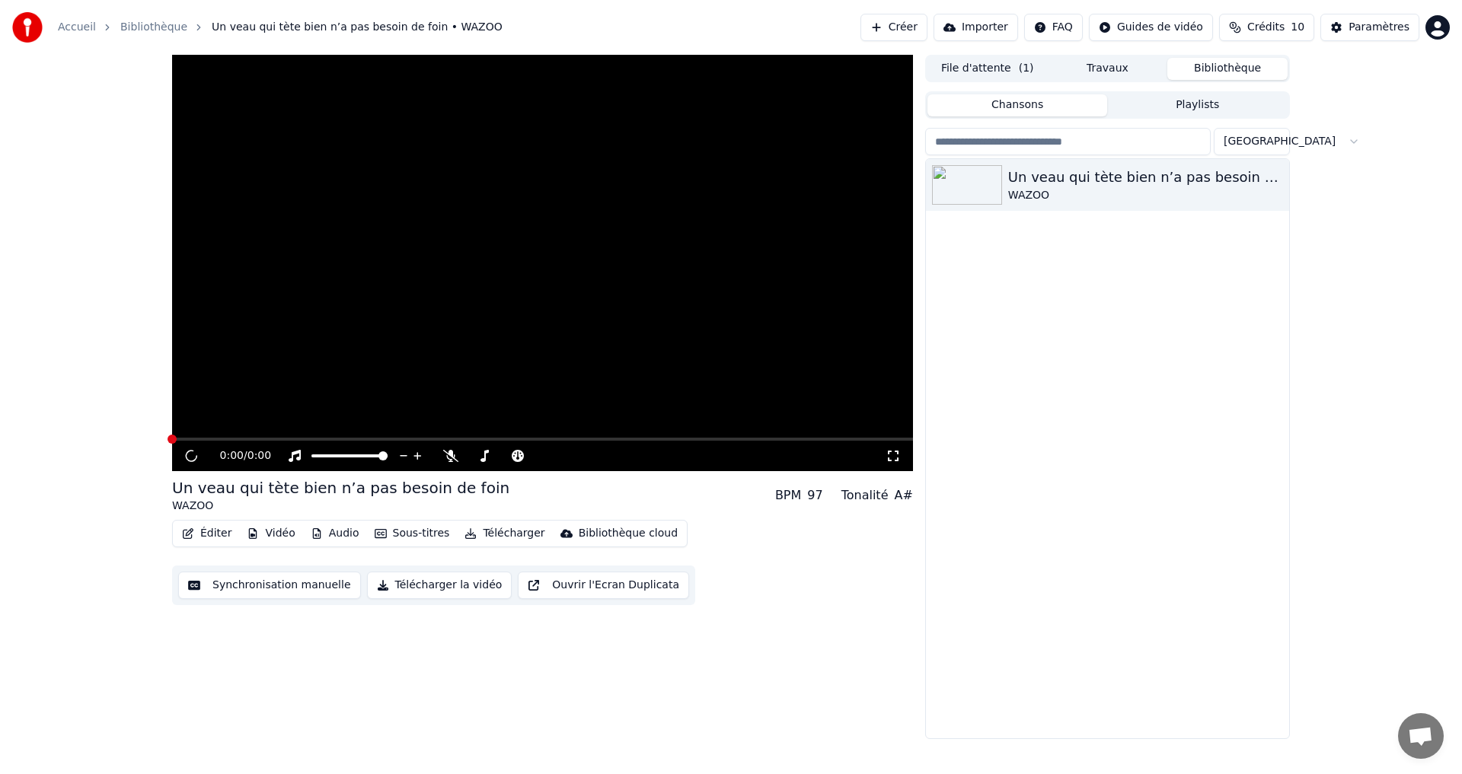
click at [1134, 244] on div "Un veau qui tète bien n’a pas besoin de foin WAZOO" at bounding box center [1107, 448] width 363 height 579
click at [1274, 186] on icon "button" at bounding box center [1275, 184] width 15 height 12
click at [1217, 191] on div "WAZOO" at bounding box center [1138, 195] width 260 height 15
click at [1271, 184] on icon "button" at bounding box center [1275, 184] width 15 height 12
click at [1242, 281] on div "Informations de Débogage" at bounding box center [1283, 286] width 179 height 24
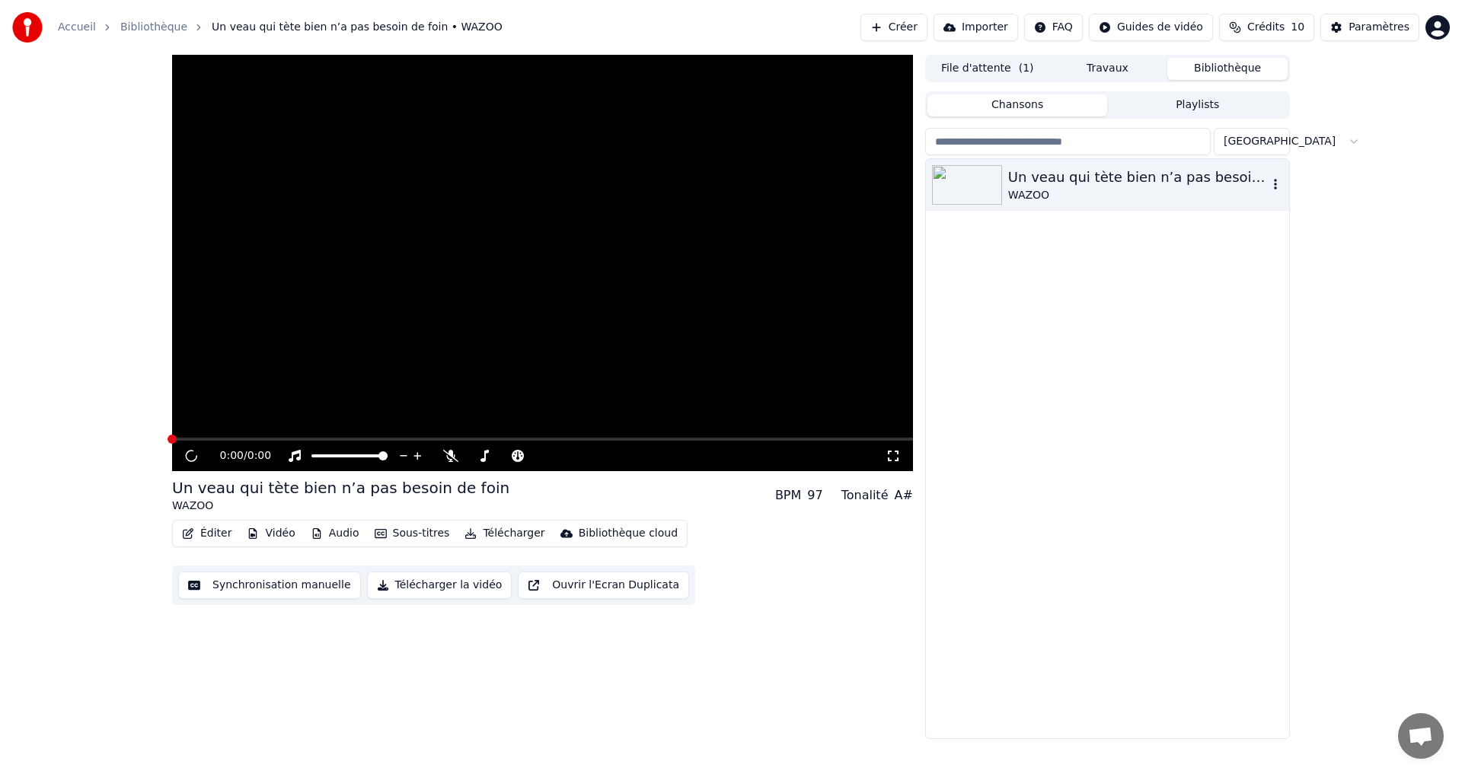
click at [1224, 472] on div "Un veau qui tète bien n’a pas besoin de foin WAZOO" at bounding box center [1107, 448] width 363 height 579
click at [1065, 164] on div "Un veau qui tète bien n’a pas besoin de foin WAZOO" at bounding box center [1107, 185] width 363 height 52
click at [1065, 189] on div "WAZOO" at bounding box center [1138, 195] width 260 height 15
click at [1275, 188] on icon "button" at bounding box center [1275, 184] width 3 height 11
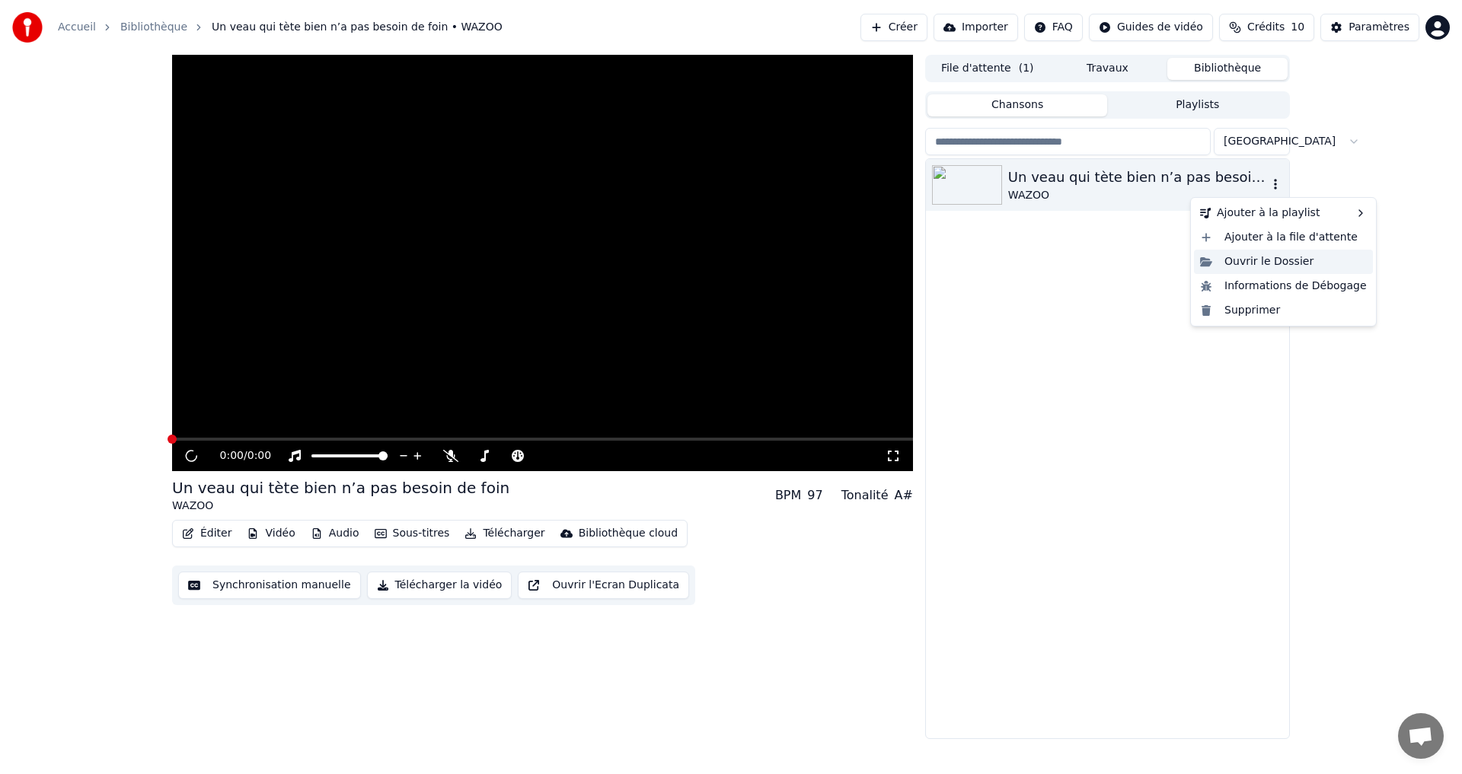
click at [1267, 263] on div "Ouvrir le Dossier" at bounding box center [1283, 262] width 179 height 24
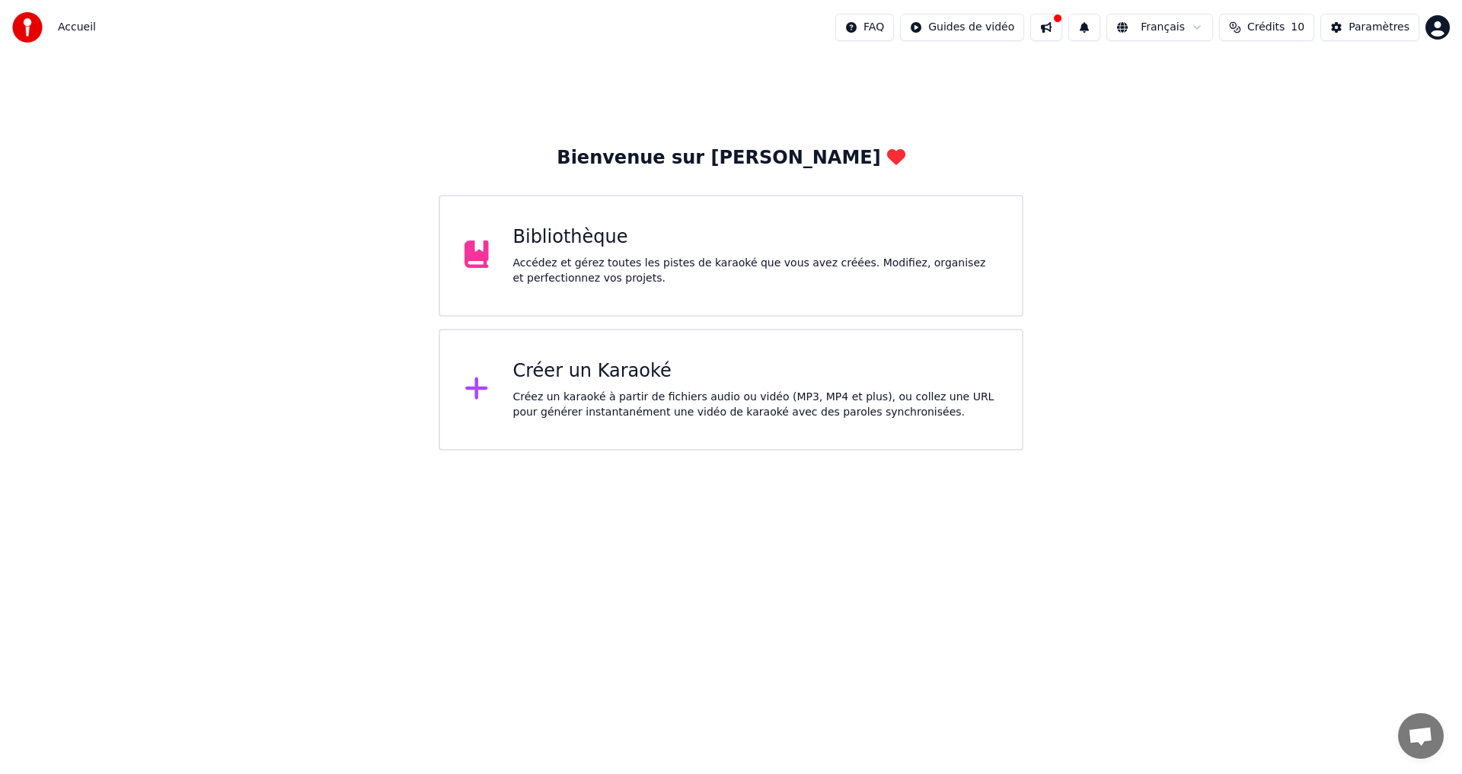
click at [611, 203] on div "Bibliothèque Accédez et gérez toutes les pistes de karaoké que vous avez créées…" at bounding box center [731, 256] width 585 height 122
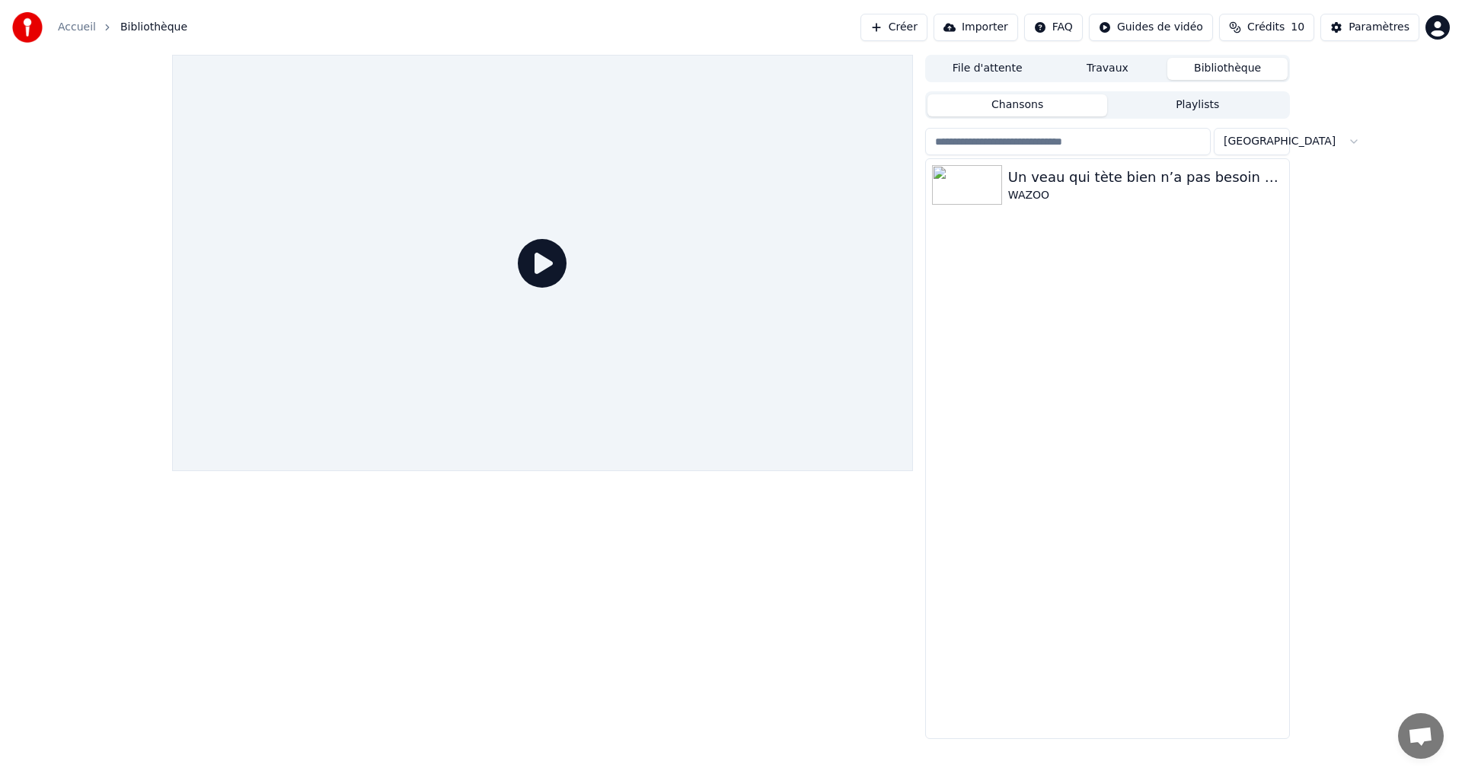
click at [1119, 76] on button "Travaux" at bounding box center [1108, 69] width 120 height 22
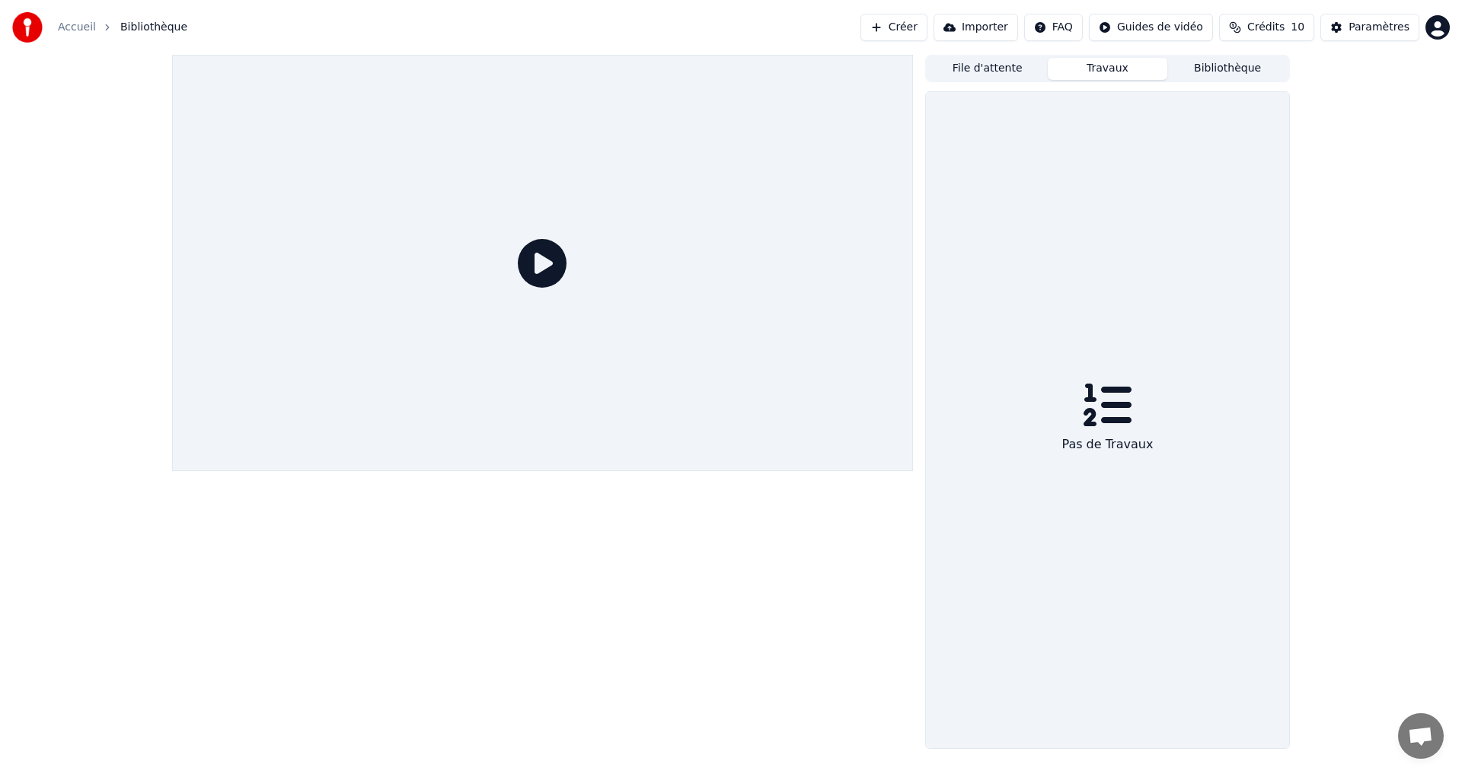
click at [1385, 72] on div "File d'attente Travaux Bibliothèque Pas de Travaux" at bounding box center [731, 402] width 1462 height 694
click at [1243, 71] on button "Bibliothèque" at bounding box center [1227, 69] width 120 height 22
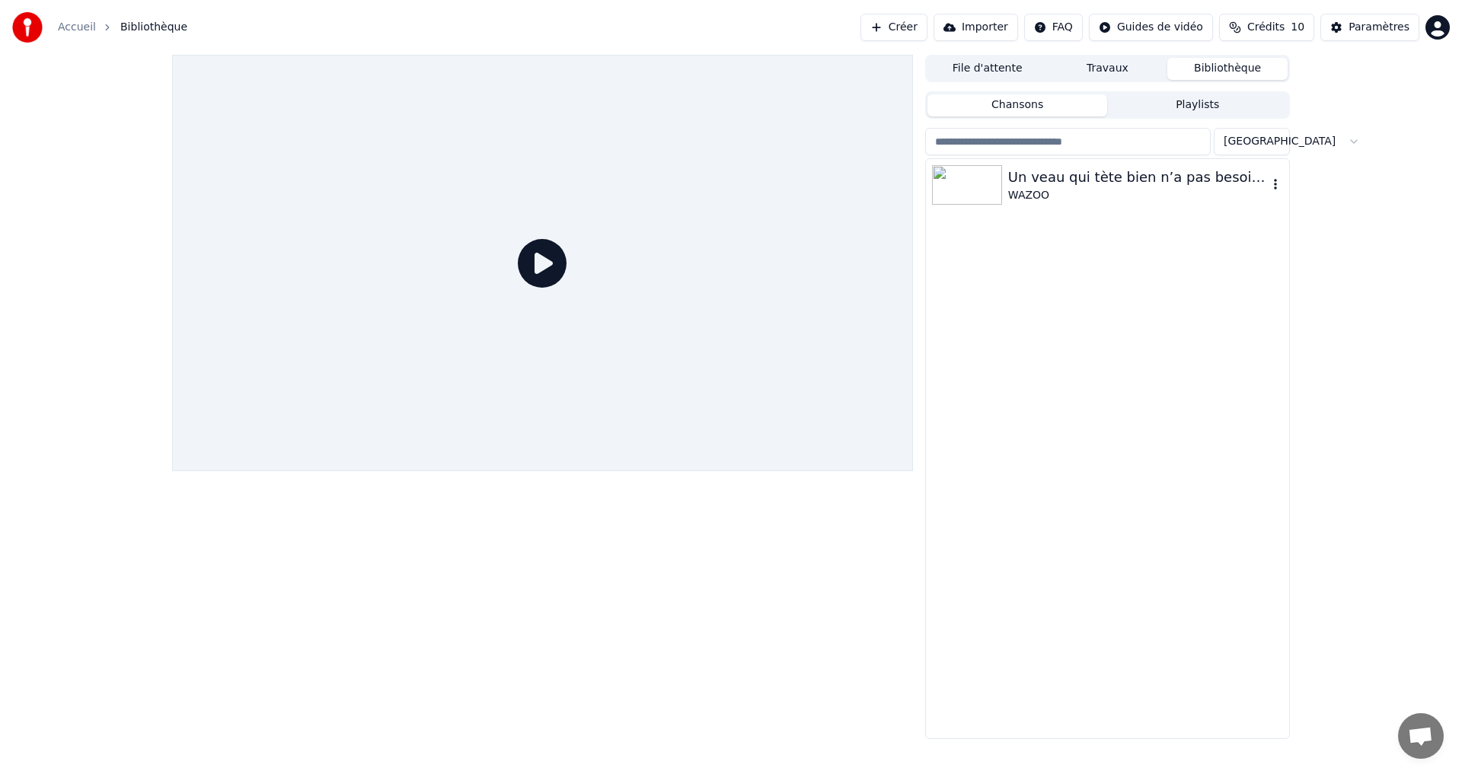
click at [1140, 187] on div "Un veau qui tète bien n’a pas besoin de foin" at bounding box center [1138, 177] width 260 height 21
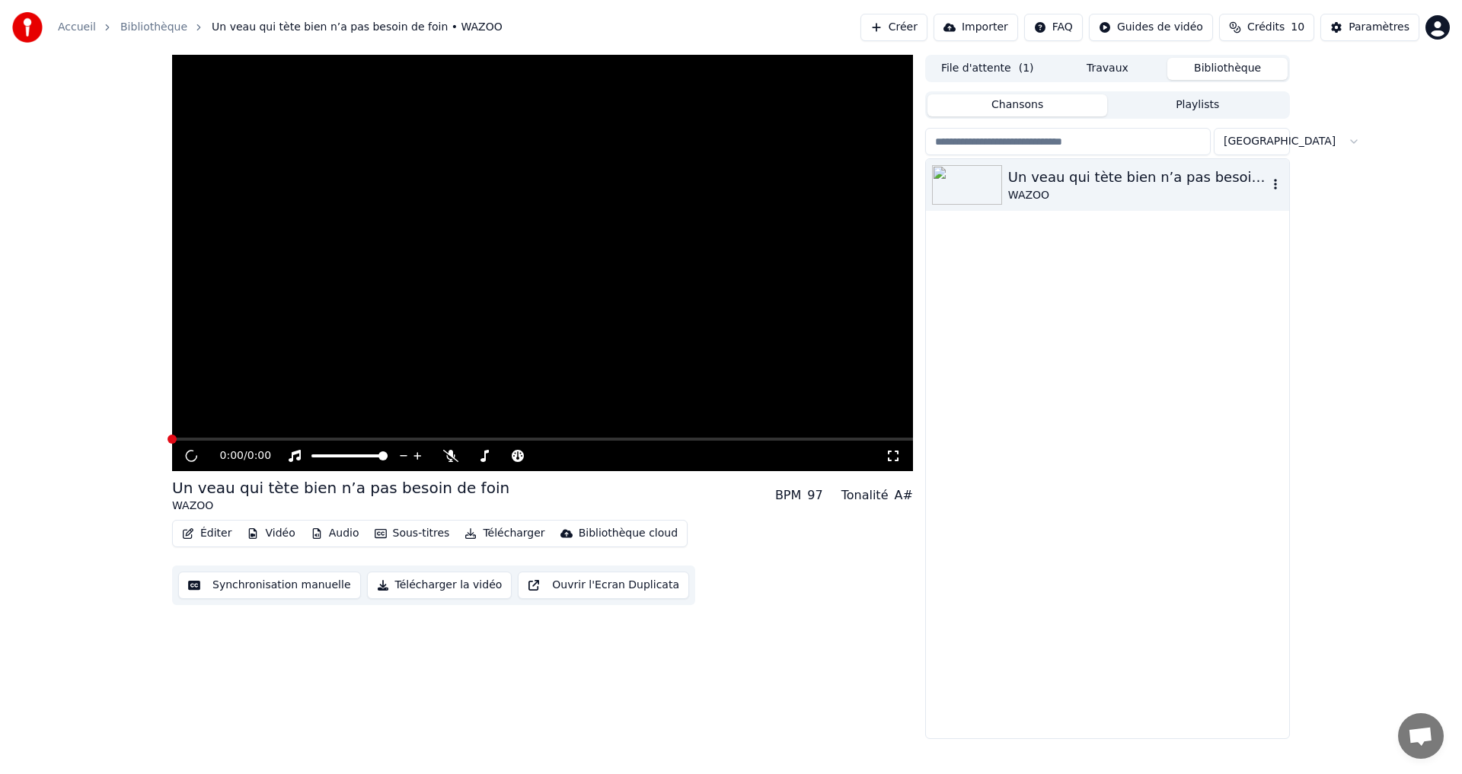
click at [1043, 190] on div "WAZOO" at bounding box center [1138, 195] width 260 height 15
click at [268, 528] on button "Vidéo" at bounding box center [271, 533] width 60 height 21
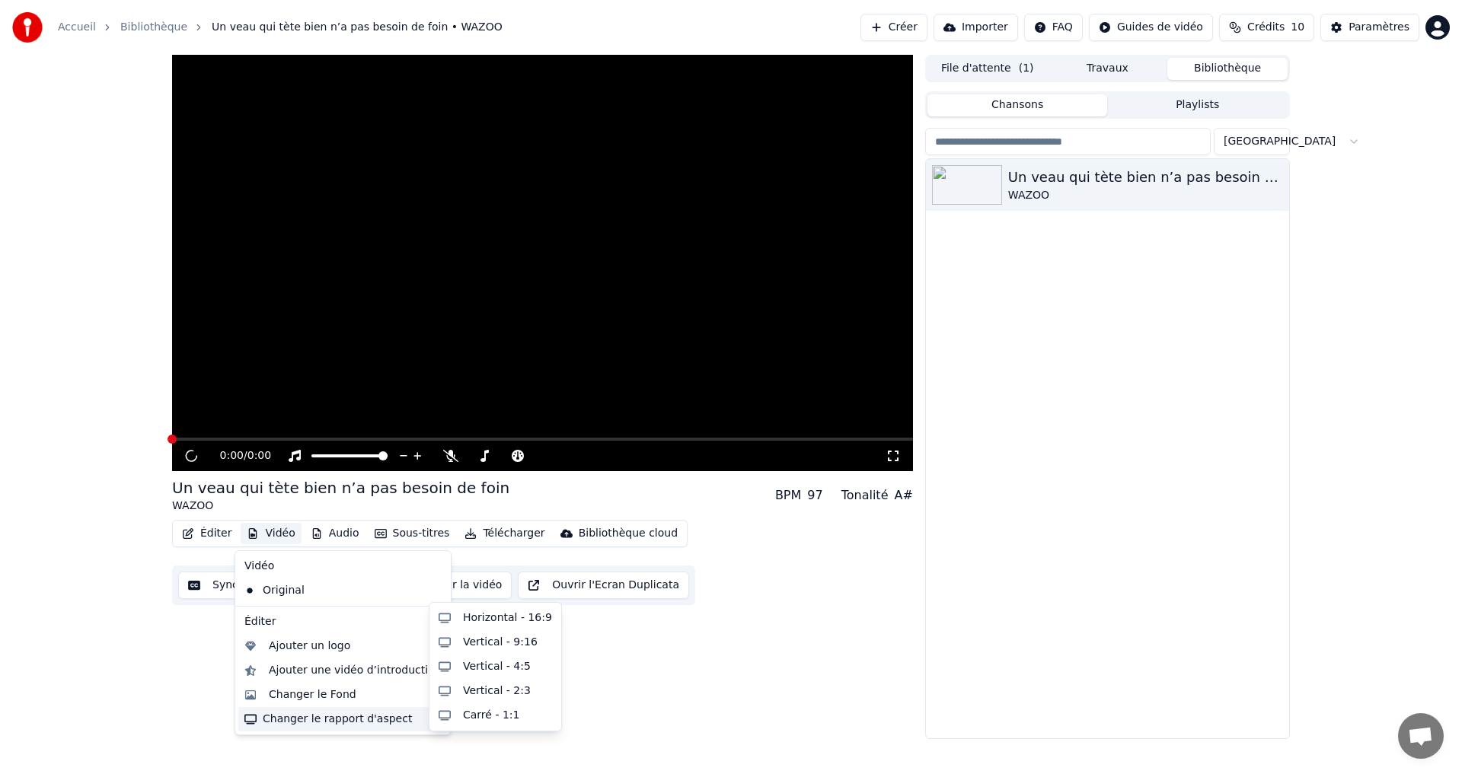
click at [668, 659] on div "0:00 / 0:00 Un veau qui tète bien n’a pas besoin de foin WAZOO BPM 97 Tonalité …" at bounding box center [542, 397] width 741 height 685
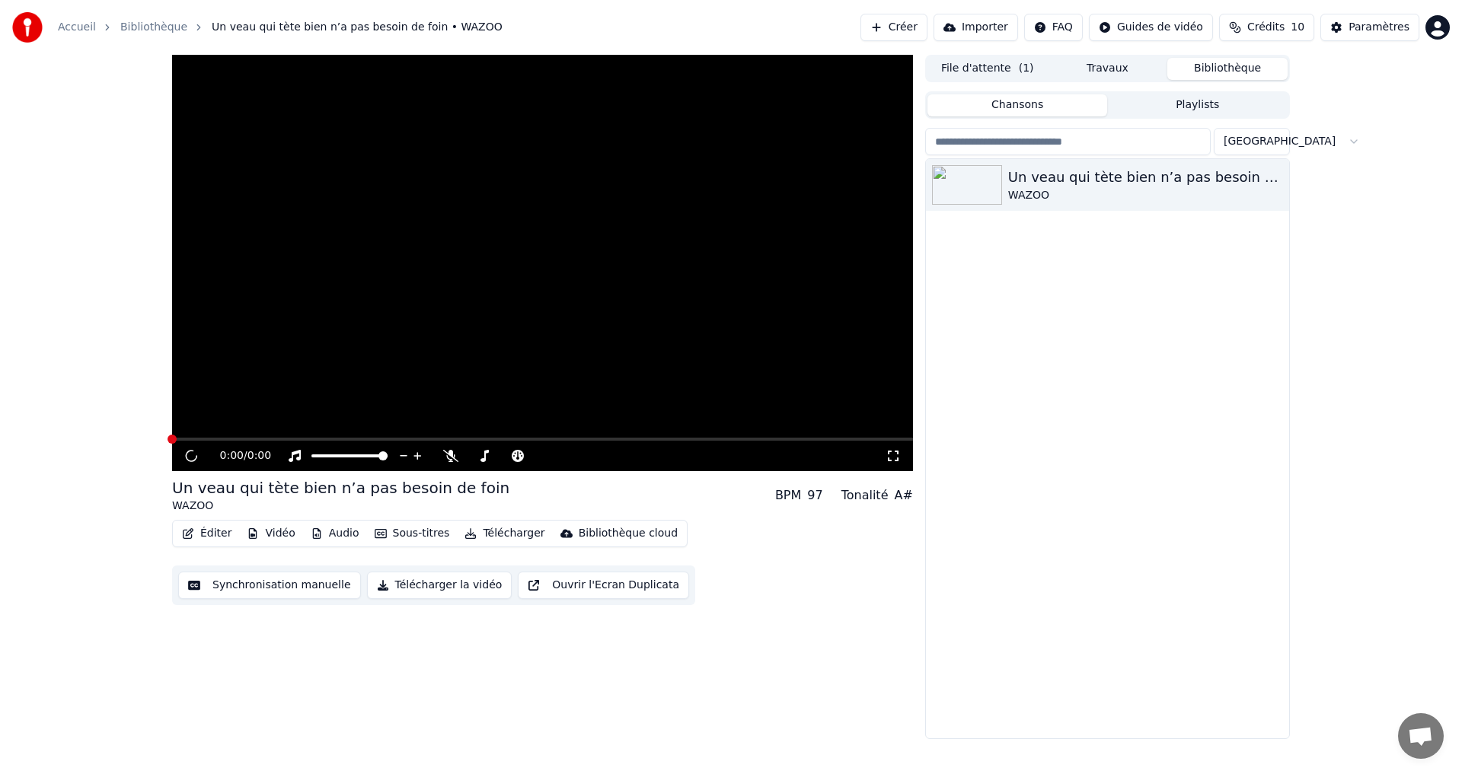
click at [306, 587] on button "Synchronisation manuelle" at bounding box center [269, 585] width 183 height 27
click at [451, 587] on button "Télécharger la vidéo" at bounding box center [439, 585] width 145 height 27
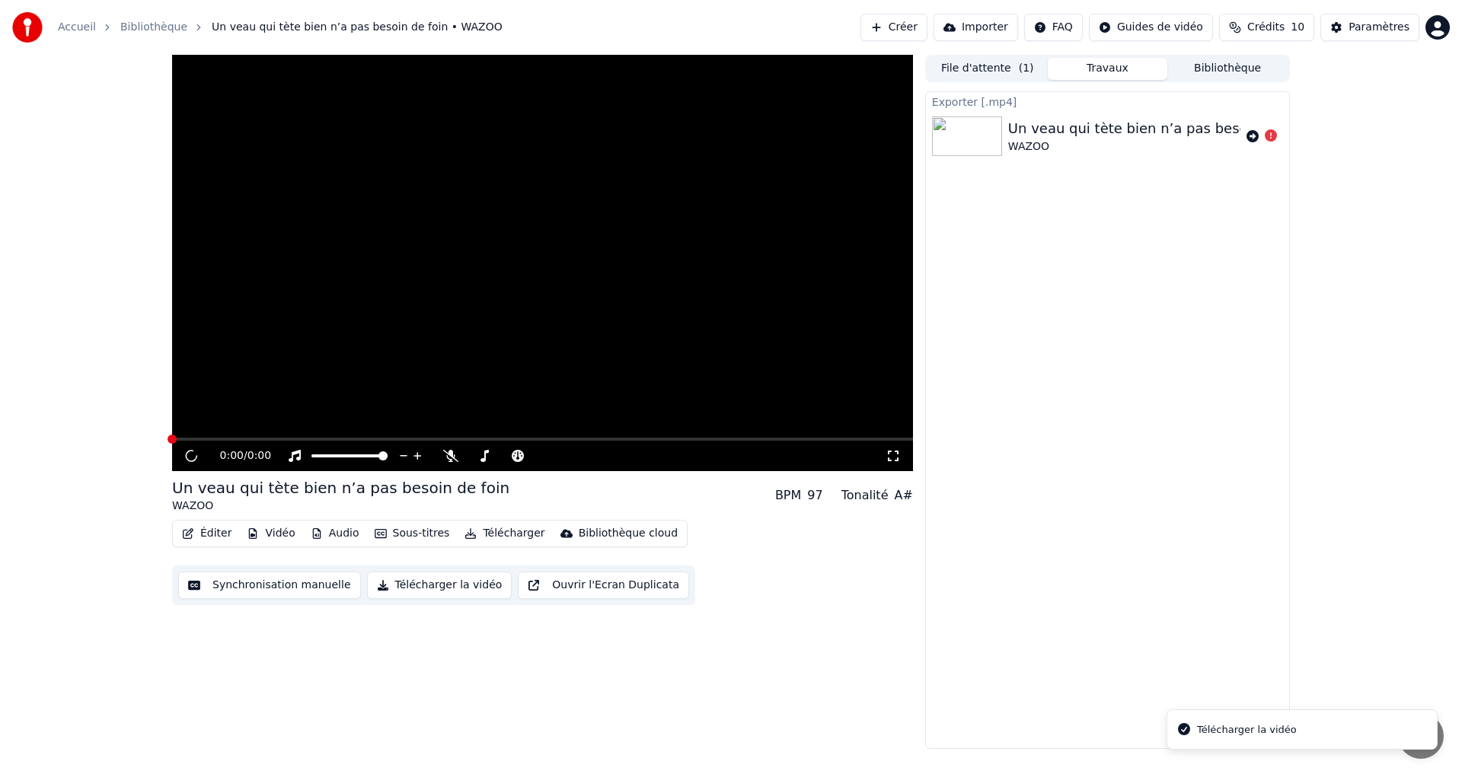
click at [590, 588] on button "Ouvrir l'Ecran Duplicata" at bounding box center [603, 585] width 171 height 27
click at [1156, 684] on div "Exporter [.mp4] Un veau qui tète bien n’a pas besoin de foin WAZOO" at bounding box center [1107, 420] width 365 height 658
click at [1269, 139] on icon at bounding box center [1271, 135] width 12 height 12
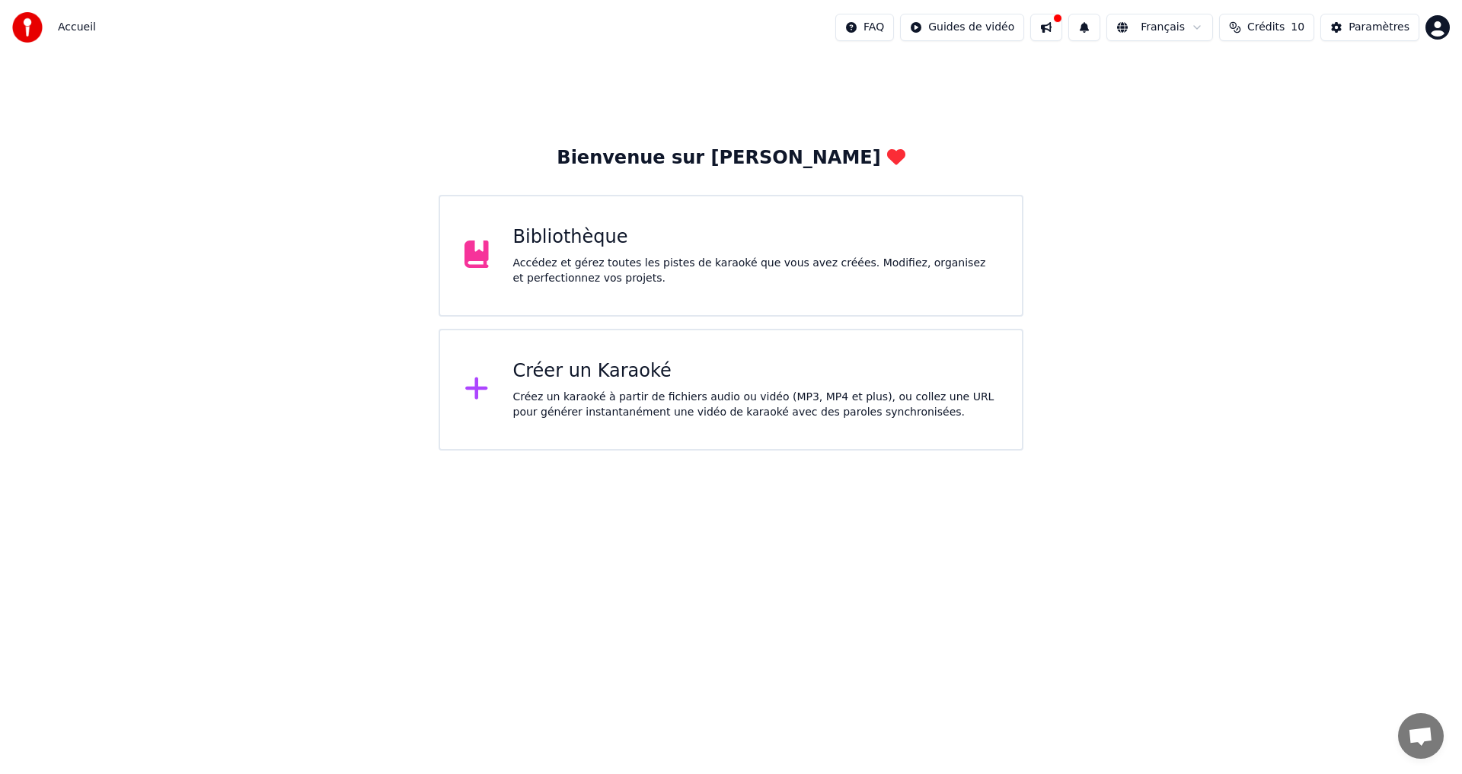
click at [608, 244] on div "Bibliothèque" at bounding box center [755, 237] width 485 height 24
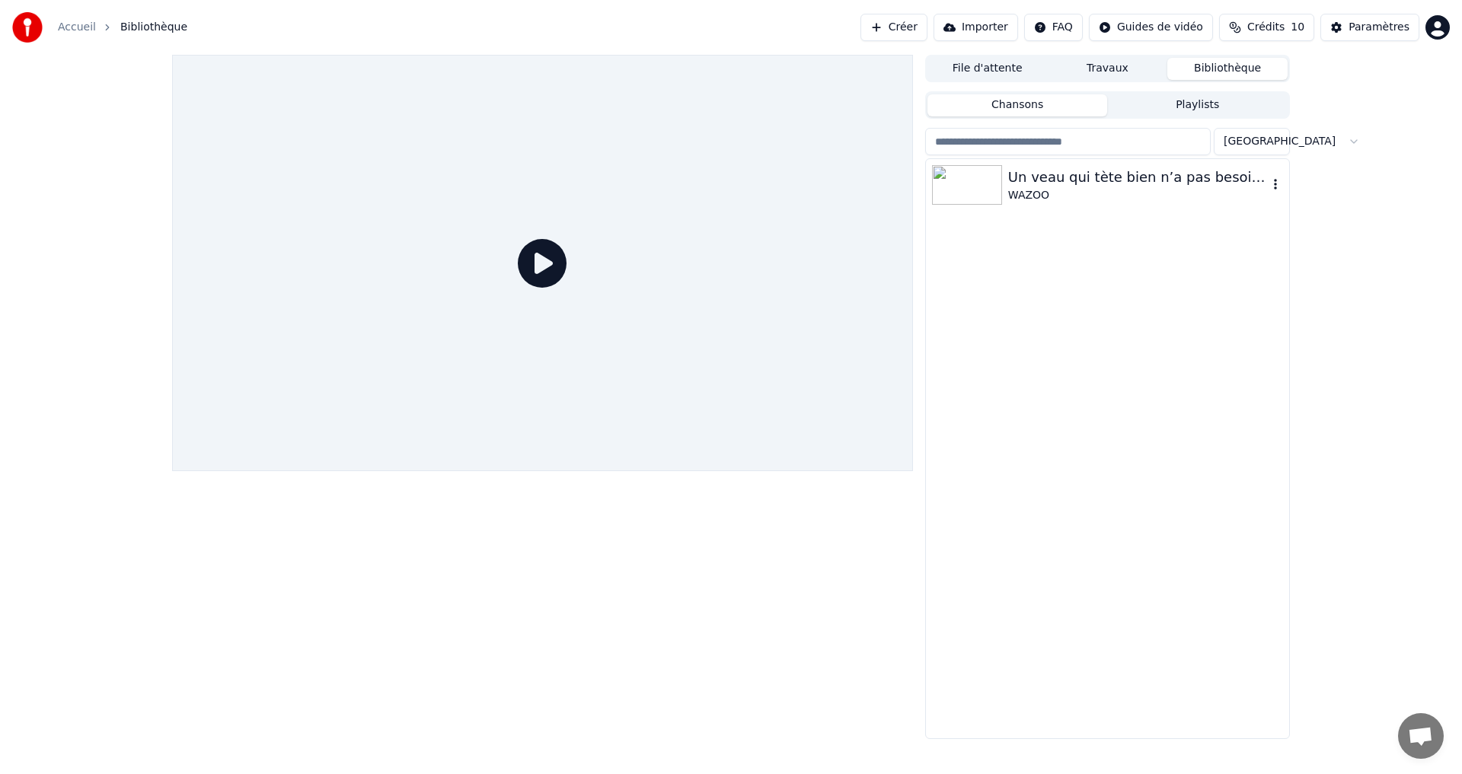
click at [1081, 193] on div "WAZOO" at bounding box center [1138, 195] width 260 height 15
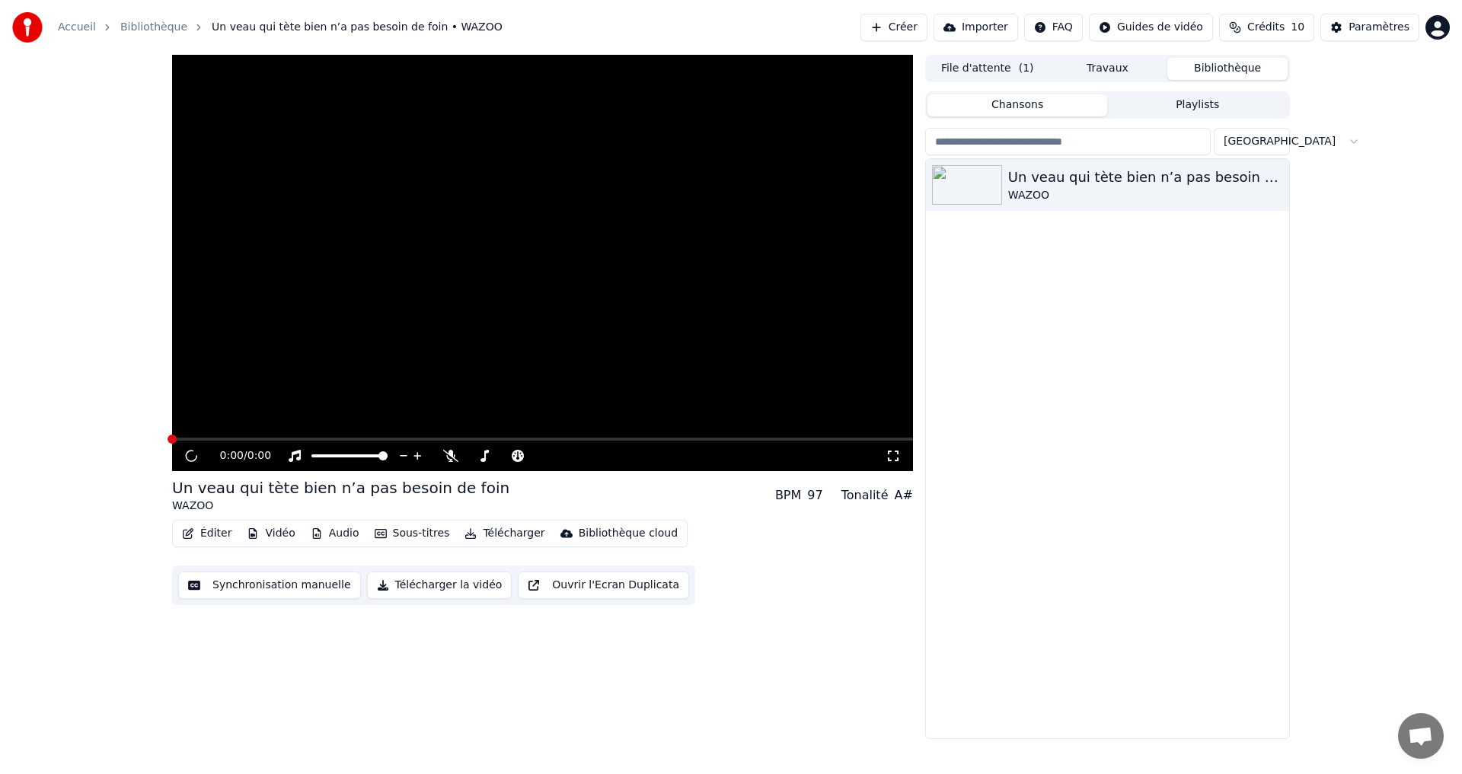
click at [866, 495] on div "Tonalité" at bounding box center [864, 496] width 47 height 18
click at [1274, 187] on icon "button" at bounding box center [1275, 184] width 15 height 12
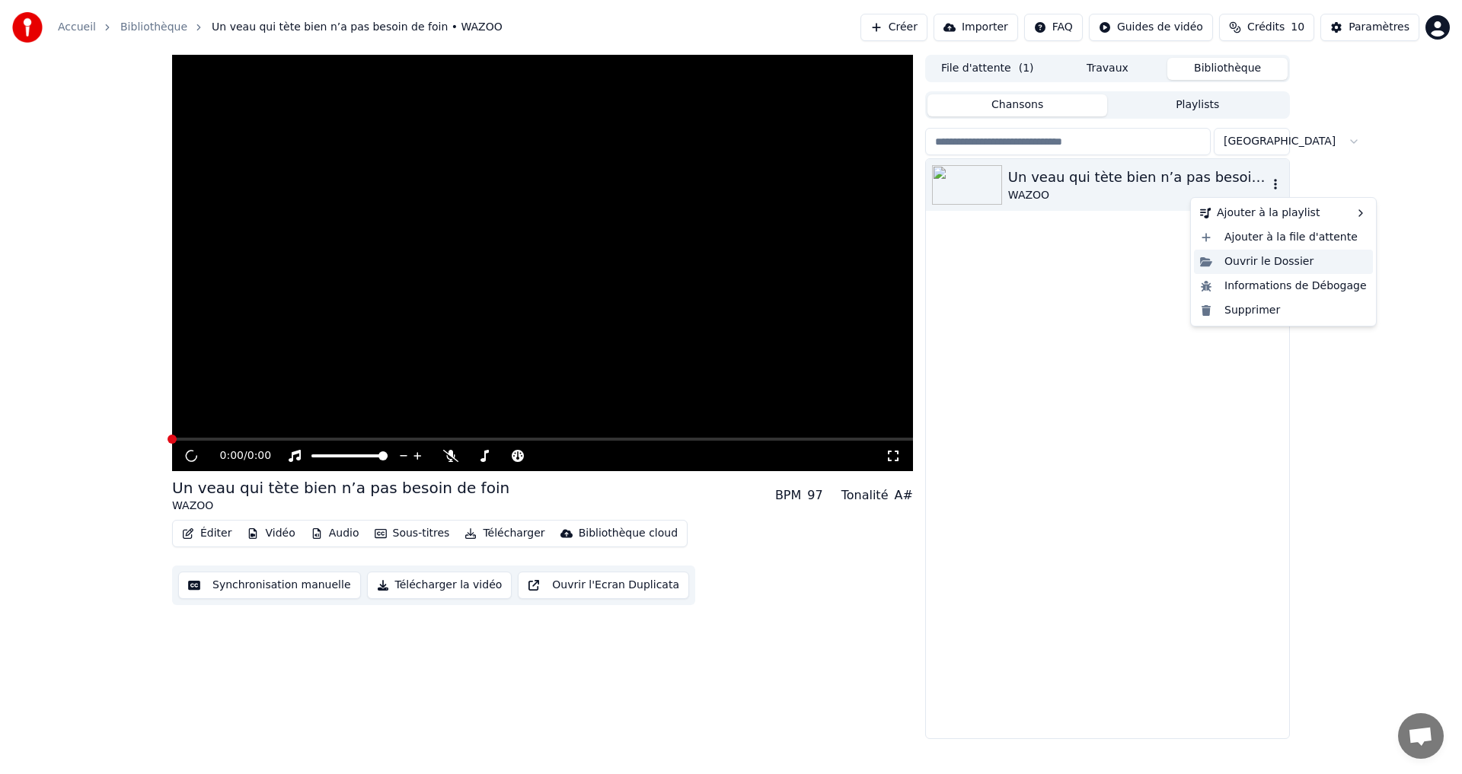
click at [1212, 263] on div "Ouvrir le Dossier" at bounding box center [1283, 262] width 179 height 24
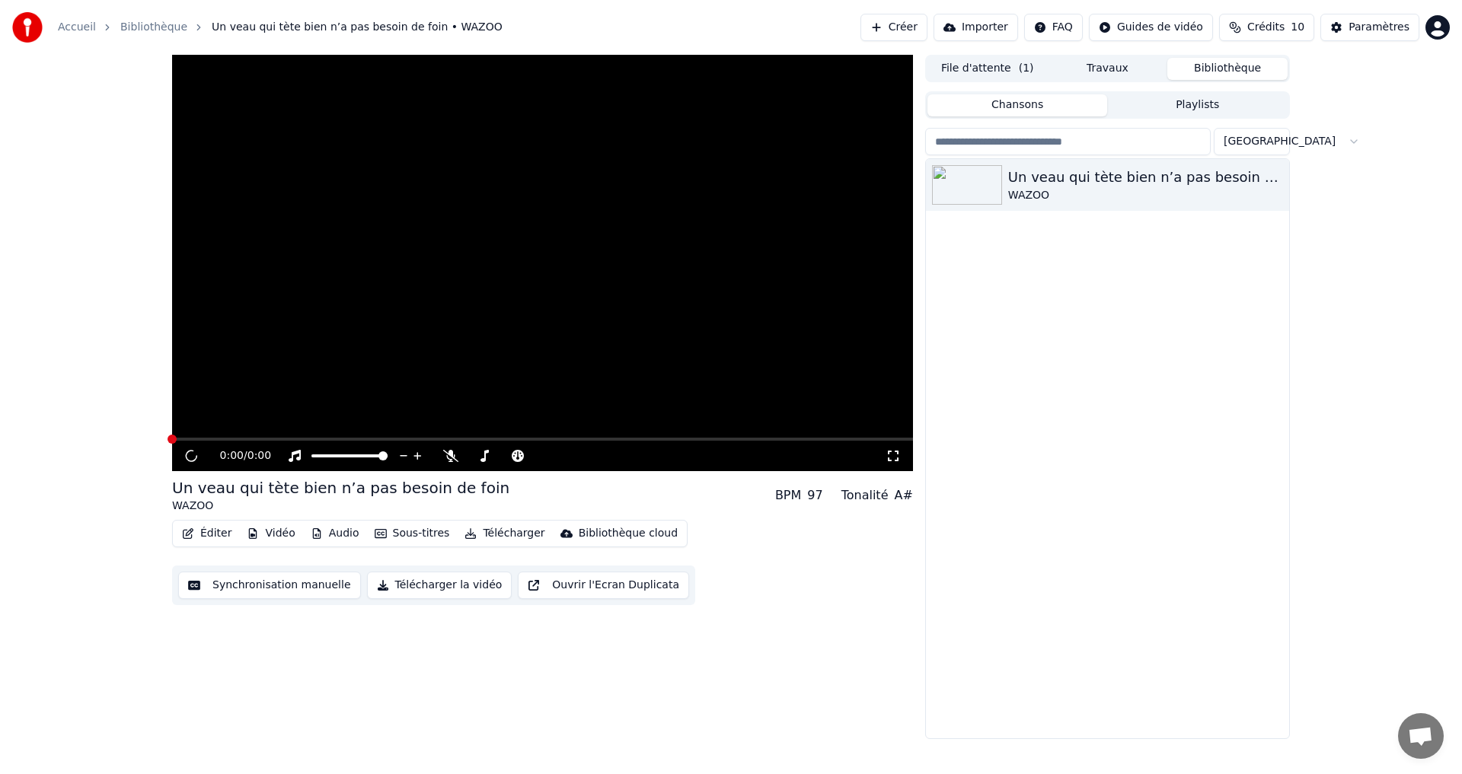
click at [197, 452] on icon at bounding box center [191, 456] width 14 height 15
click at [263, 623] on div "0:00 / 0:00 Un veau qui tète bien n’a pas besoin de foin WAZOO BPM 97 Tonalité …" at bounding box center [542, 397] width 741 height 685
click at [269, 581] on button "Synchronisation manuelle" at bounding box center [269, 585] width 183 height 27
click at [1438, 28] on html "Accueil Bibliothèque Un veau qui tète bien n’a pas besoin de foin • WAZOO Créer…" at bounding box center [731, 387] width 1462 height 774
click at [1341, 163] on span "Se Déconnecter" at bounding box center [1356, 160] width 85 height 15
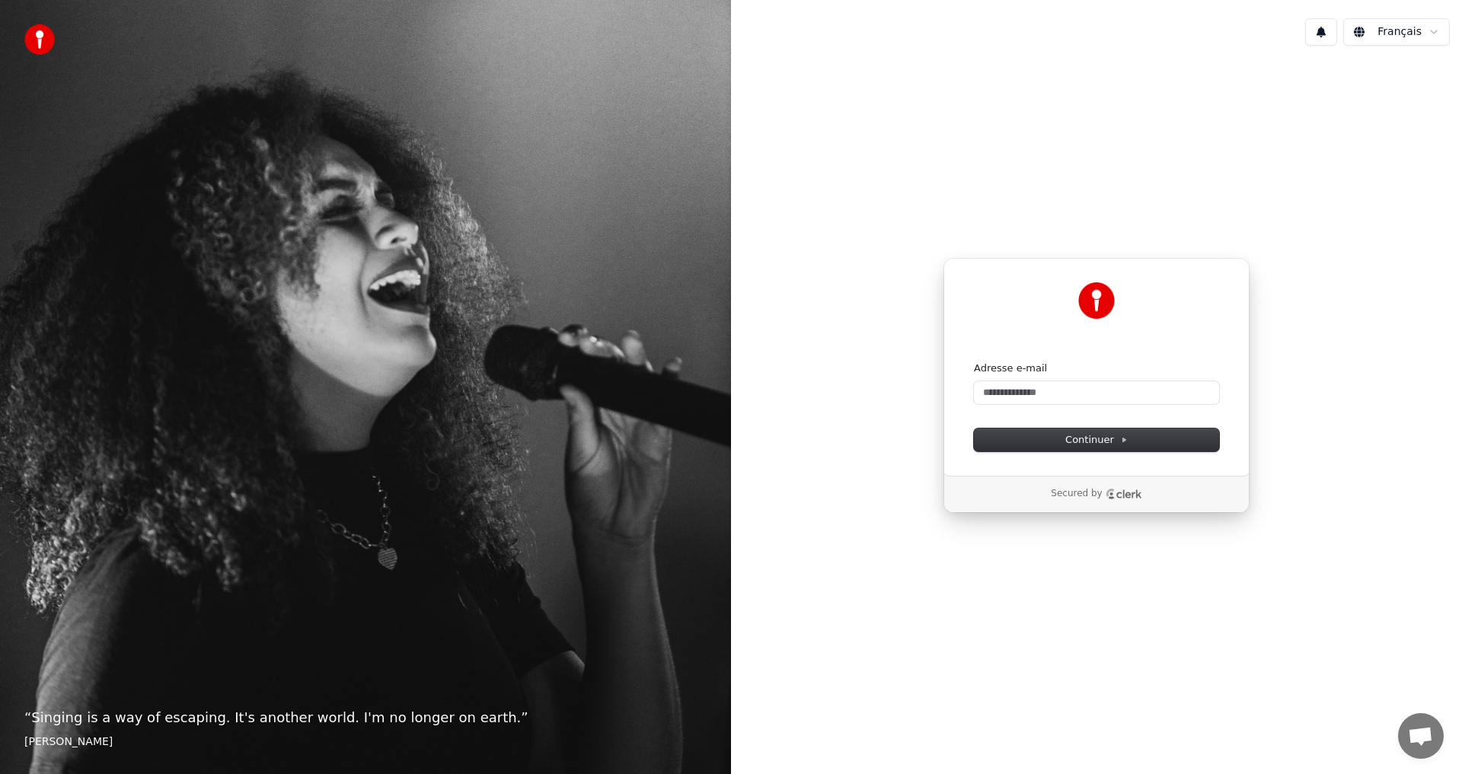
click at [1115, 634] on div "Continuer avec Google ou Adresse e-mail Continuer Secured by" at bounding box center [1096, 386] width 731 height 656
click at [1093, 444] on span "Continuer" at bounding box center [1096, 440] width 62 height 14
click at [1064, 394] on input "Adresse e-mail" at bounding box center [1096, 392] width 245 height 23
click at [1020, 397] on input "**********" at bounding box center [1096, 392] width 245 height 23
click at [1081, 444] on span "Continuer" at bounding box center [1096, 440] width 62 height 14
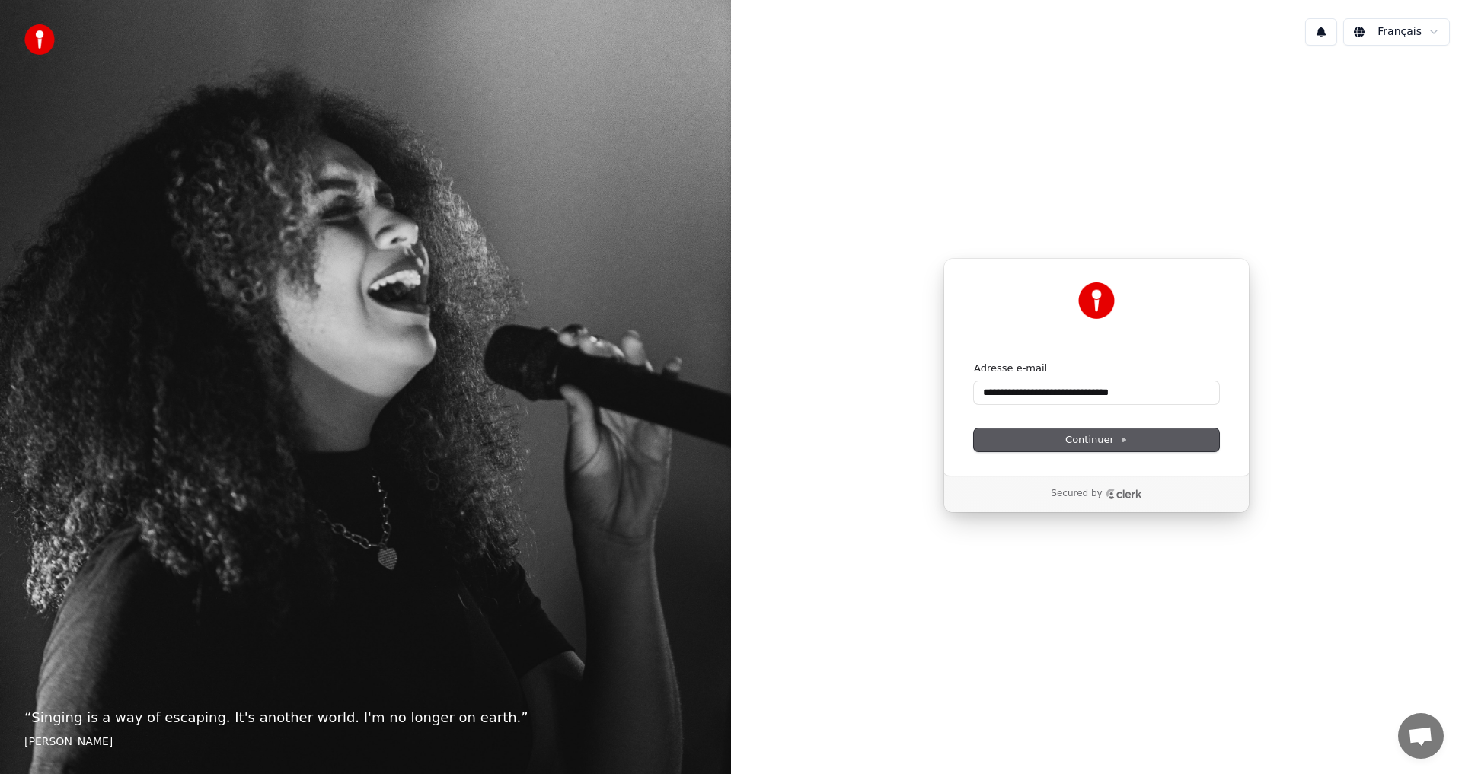
type input "**********"
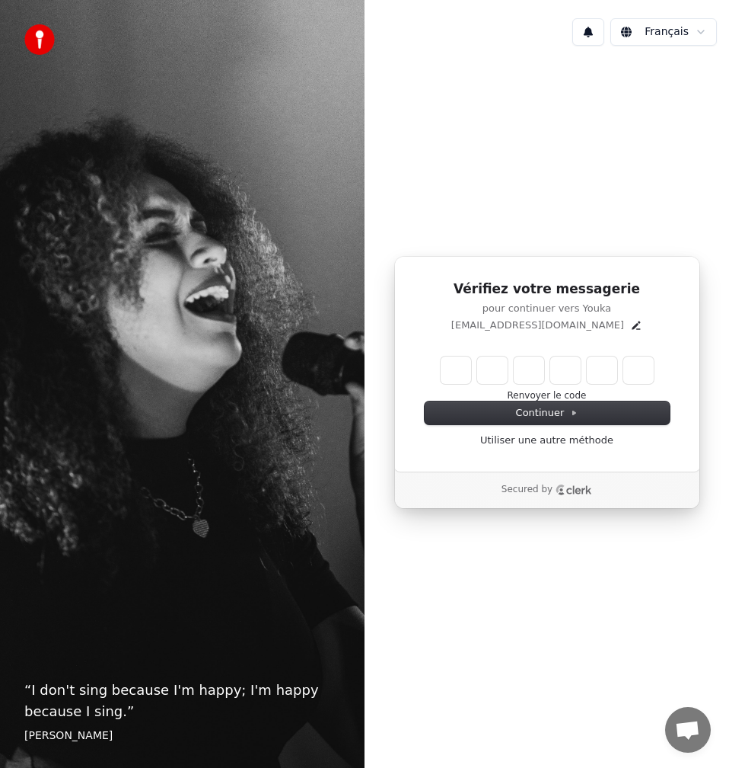
click at [455, 375] on input "Enter verification code" at bounding box center [547, 369] width 213 height 27
type input "******"
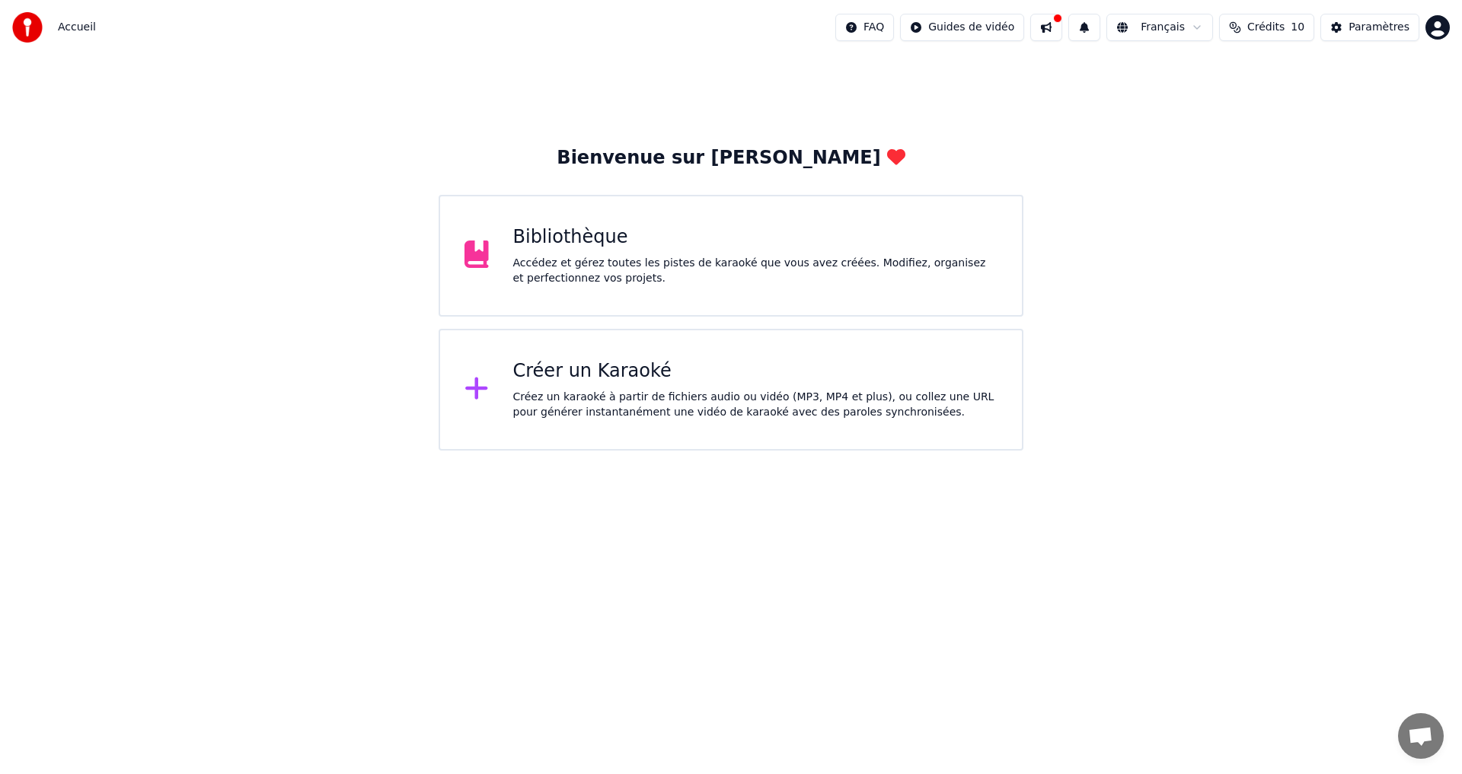
click at [615, 260] on div "Accédez et gérez toutes les pistes de karaoké que vous avez créées. Modifiez, o…" at bounding box center [755, 271] width 485 height 30
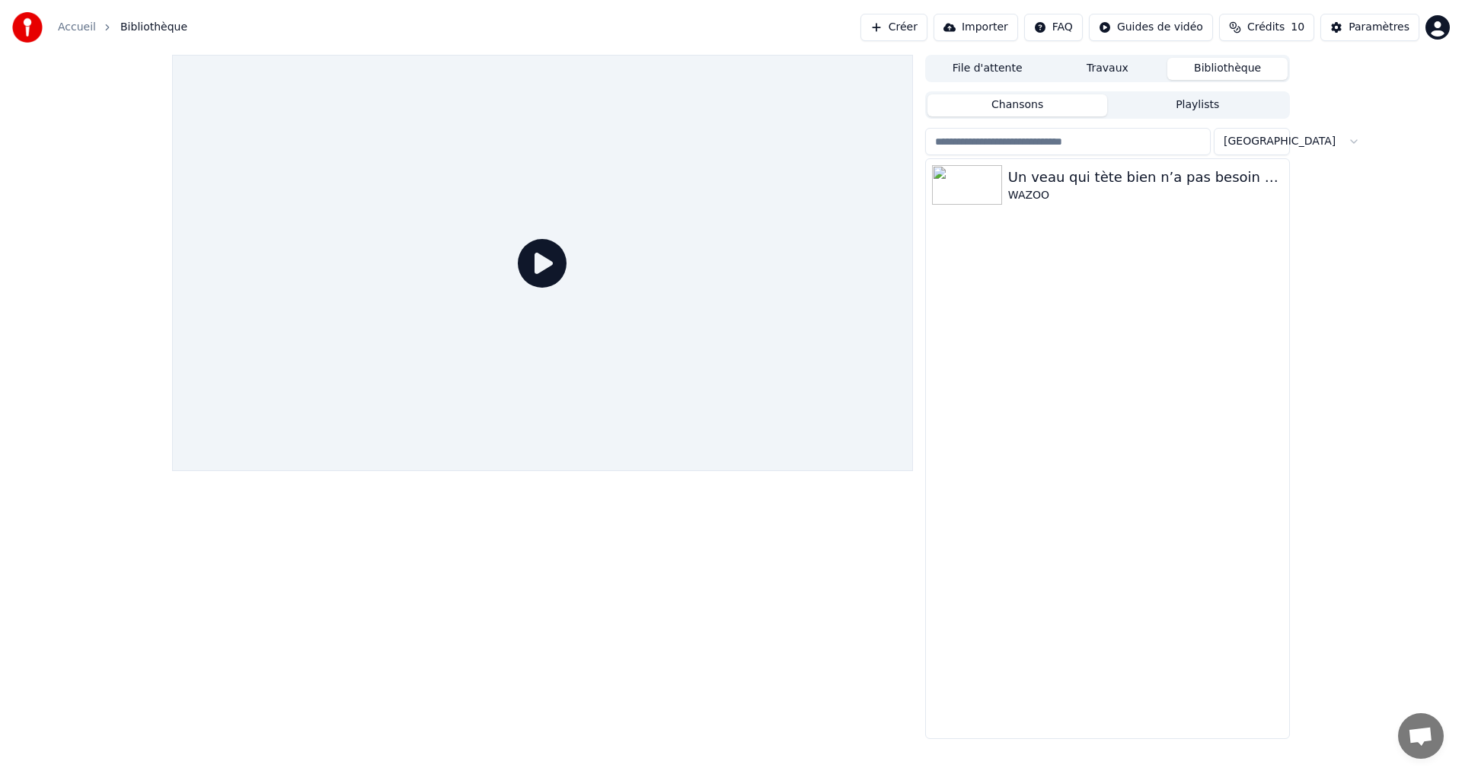
click at [729, 68] on button "Travaux" at bounding box center [1108, 69] width 120 height 22
click at [729, 75] on button "Bibliothèque" at bounding box center [1227, 69] width 120 height 22
click at [729, 112] on button "Chansons" at bounding box center [1017, 105] width 180 height 22
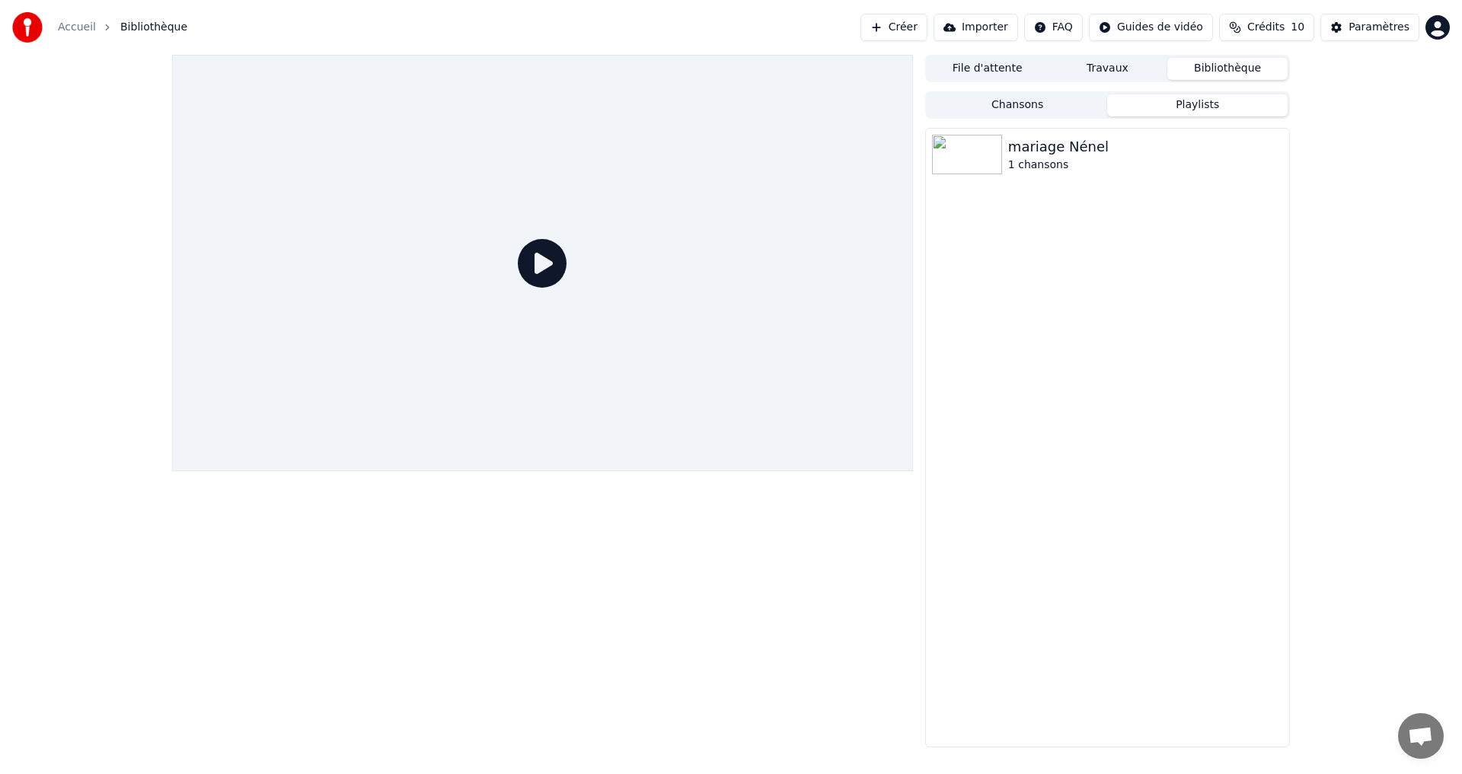
click at [729, 100] on button "Playlists" at bounding box center [1197, 105] width 180 height 22
click at [729, 152] on div "mariage Nénel" at bounding box center [1138, 146] width 260 height 21
click at [729, 152] on button "Jouer" at bounding box center [1251, 145] width 72 height 27
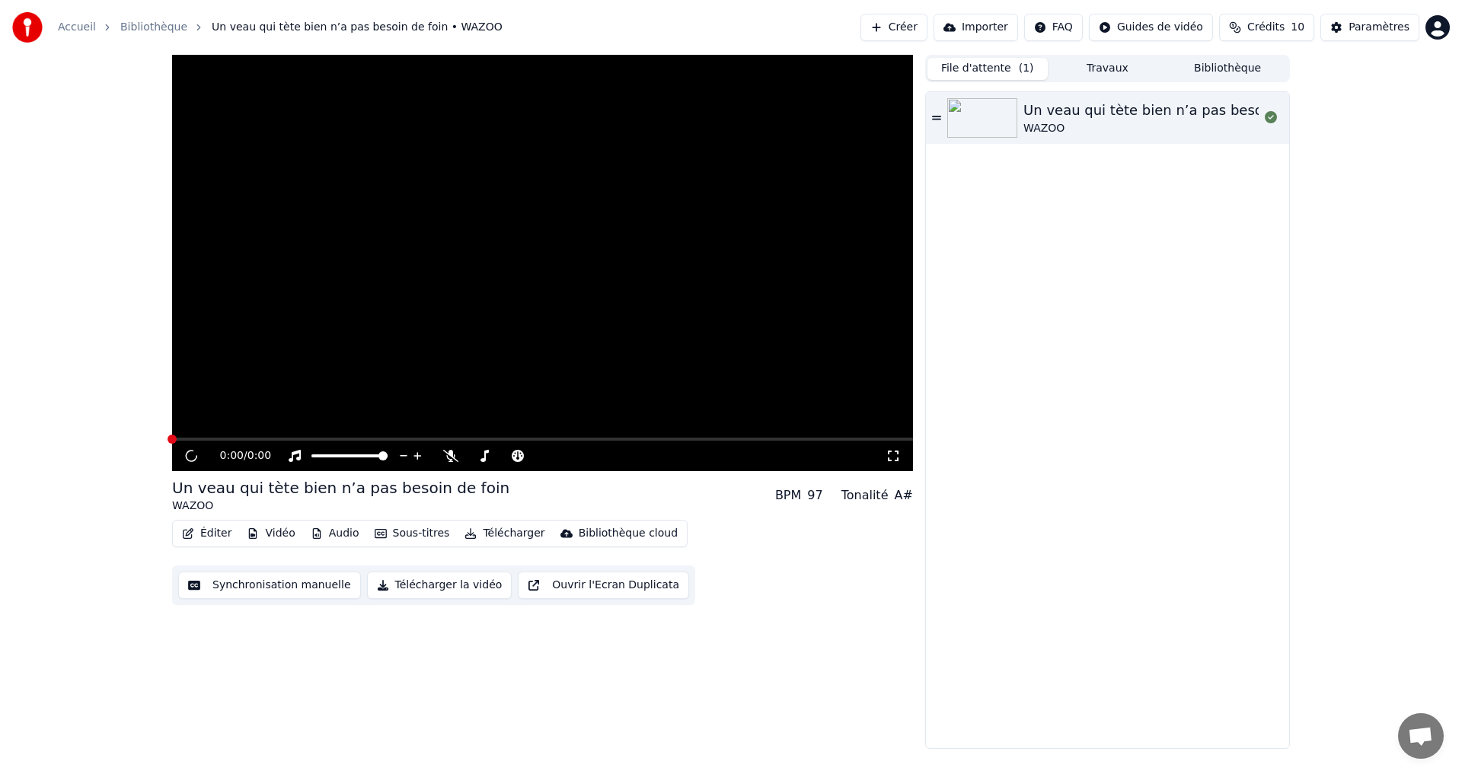
click at [729, 75] on button "File d'attente ( 1 )" at bounding box center [987, 69] width 120 height 22
click at [729, 117] on icon at bounding box center [1271, 117] width 12 height 12
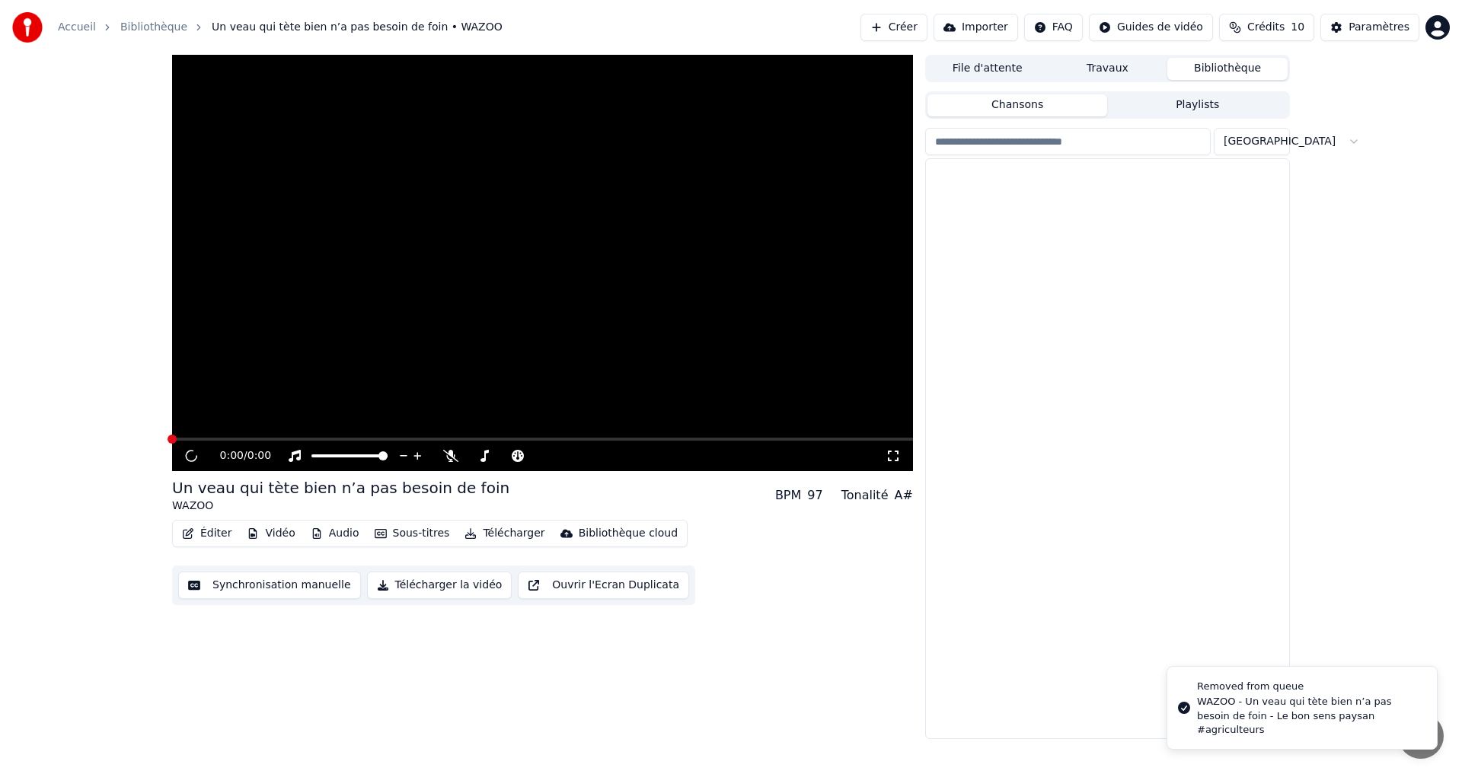
click at [729, 70] on button "Bibliothèque" at bounding box center [1227, 69] width 120 height 22
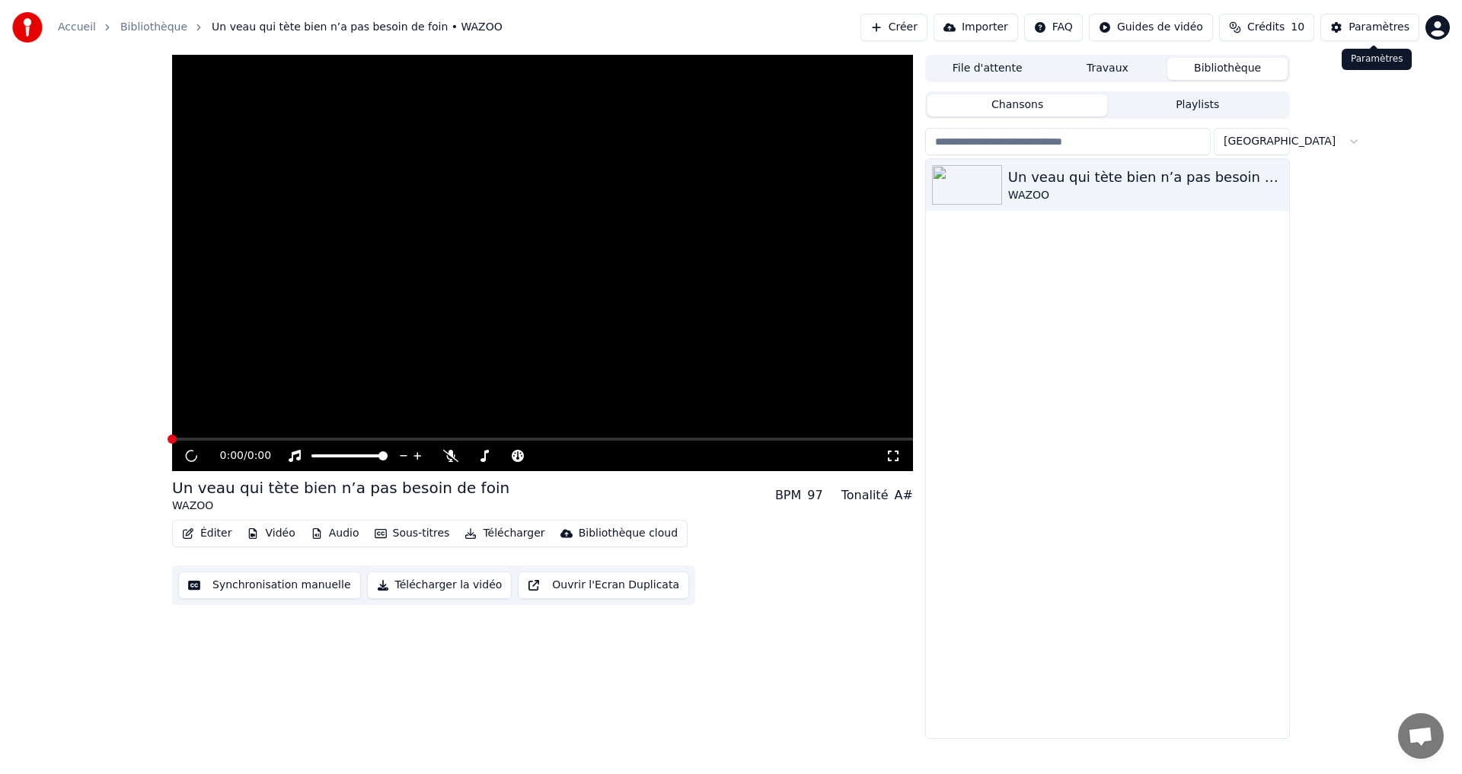
click at [729, 36] on button "Paramètres" at bounding box center [1369, 27] width 99 height 27
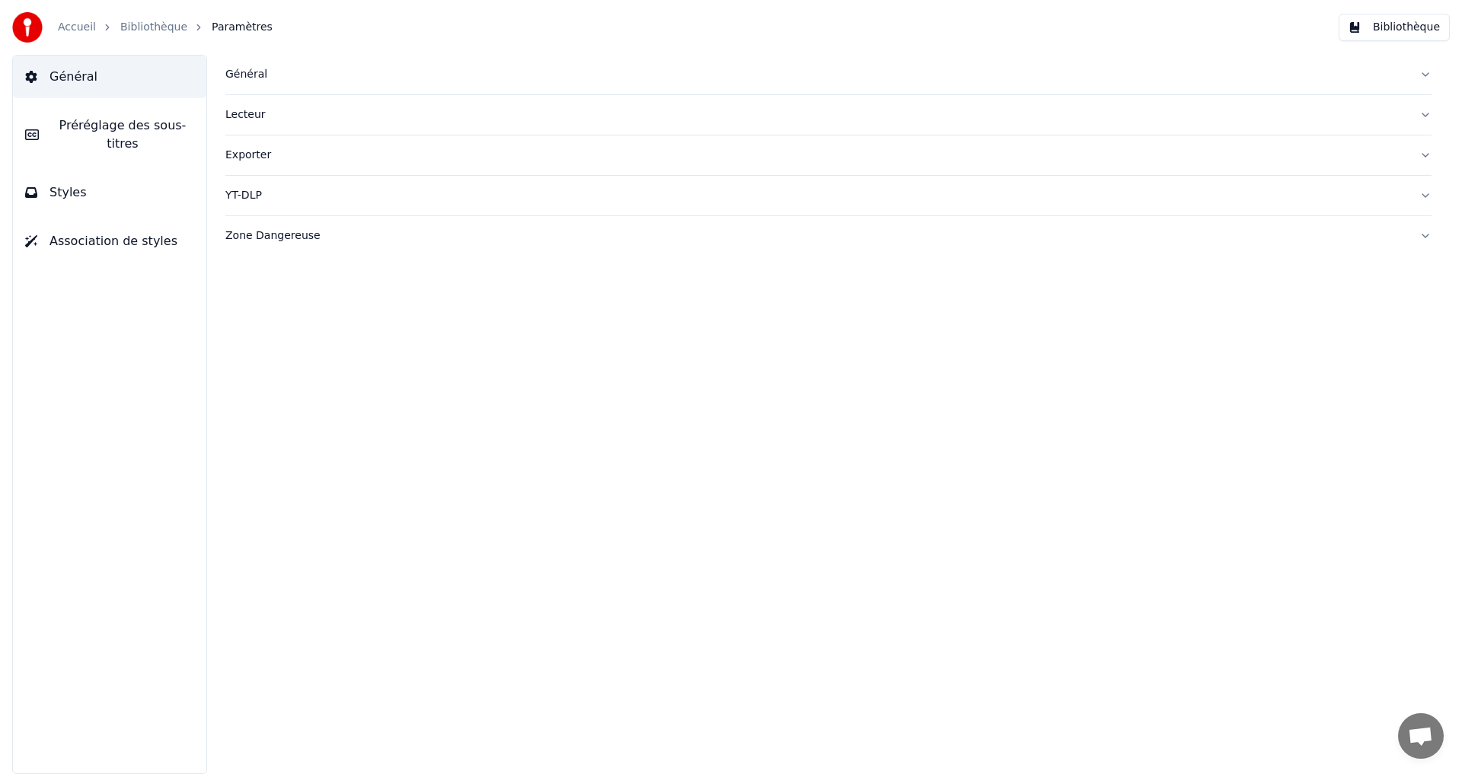
click at [259, 79] on div "Général" at bounding box center [816, 74] width 1182 height 15
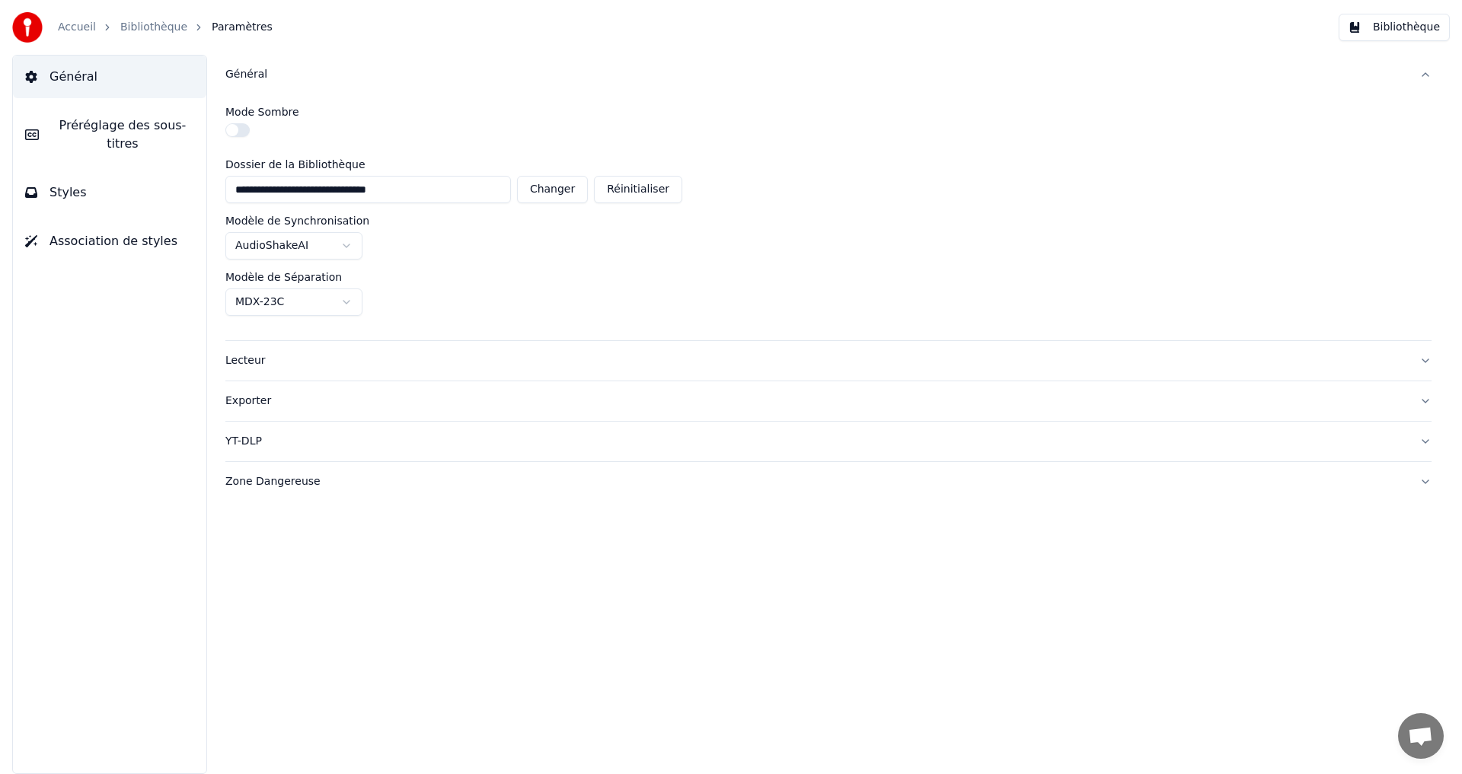
click at [637, 195] on button "Réinitialiser" at bounding box center [638, 189] width 88 height 27
type input "**********"
click at [140, 27] on link "Bibliothèque" at bounding box center [153, 27] width 67 height 15
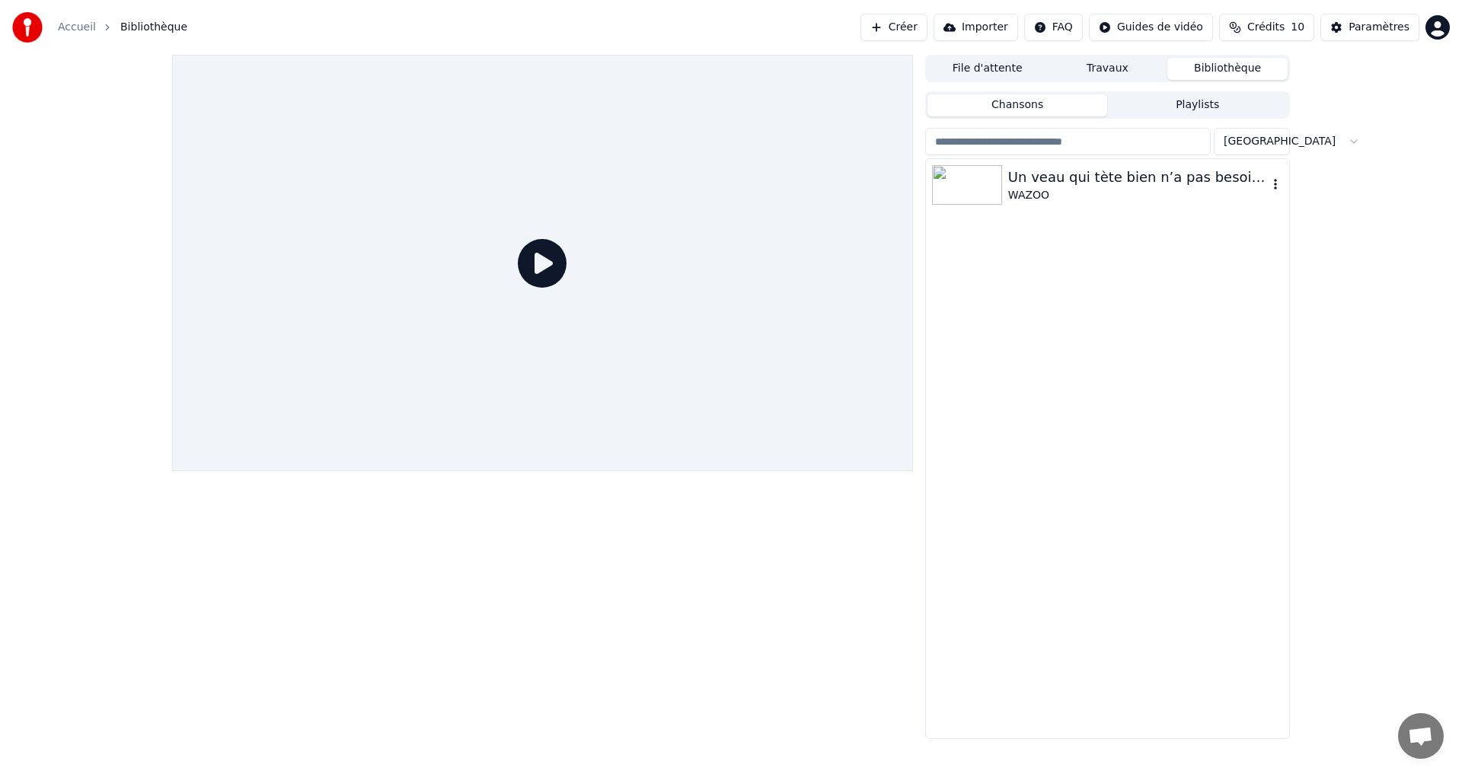
click at [729, 164] on div "Un veau qui tète bien n’a pas besoin de foin WAZOO" at bounding box center [1107, 185] width 363 height 52
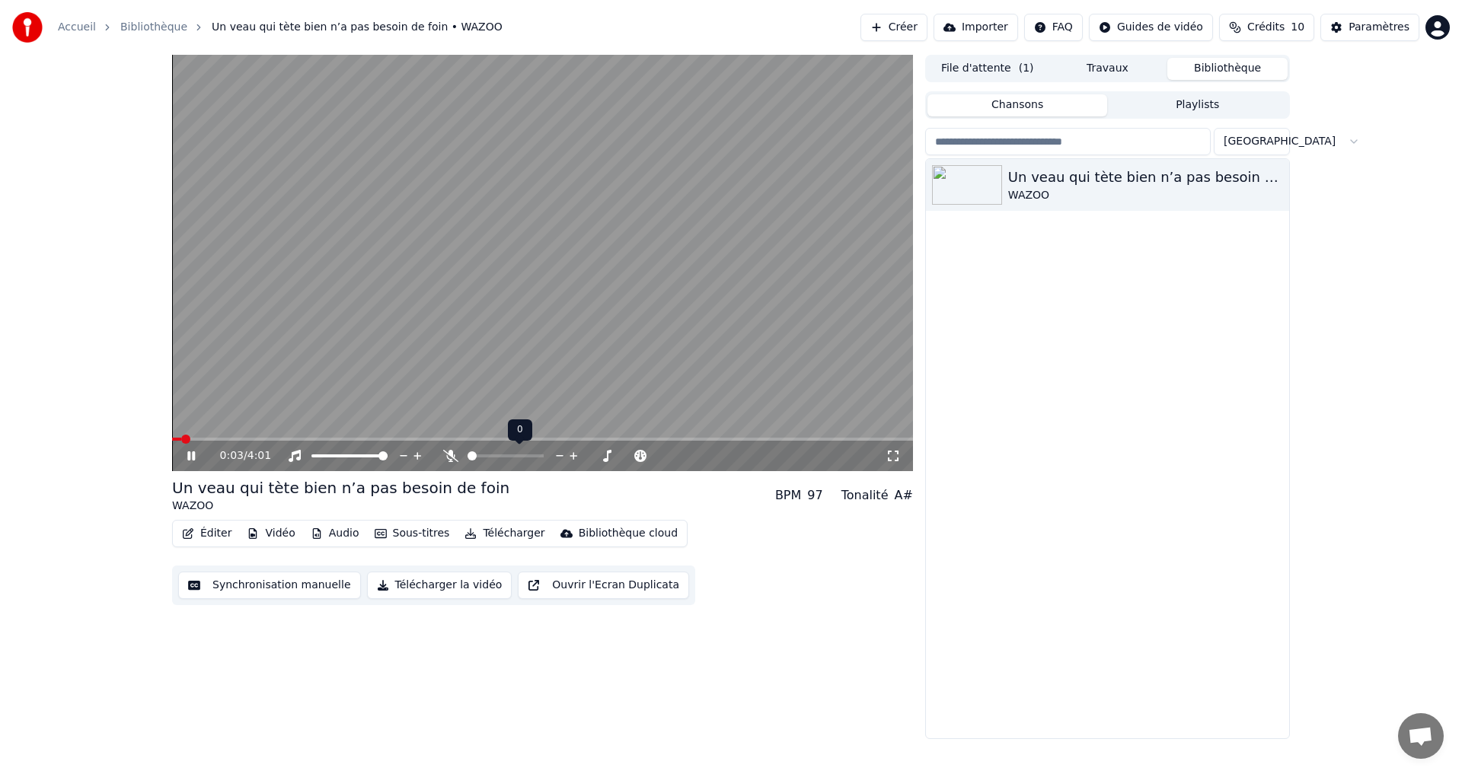
click at [447, 455] on icon at bounding box center [450, 456] width 15 height 12
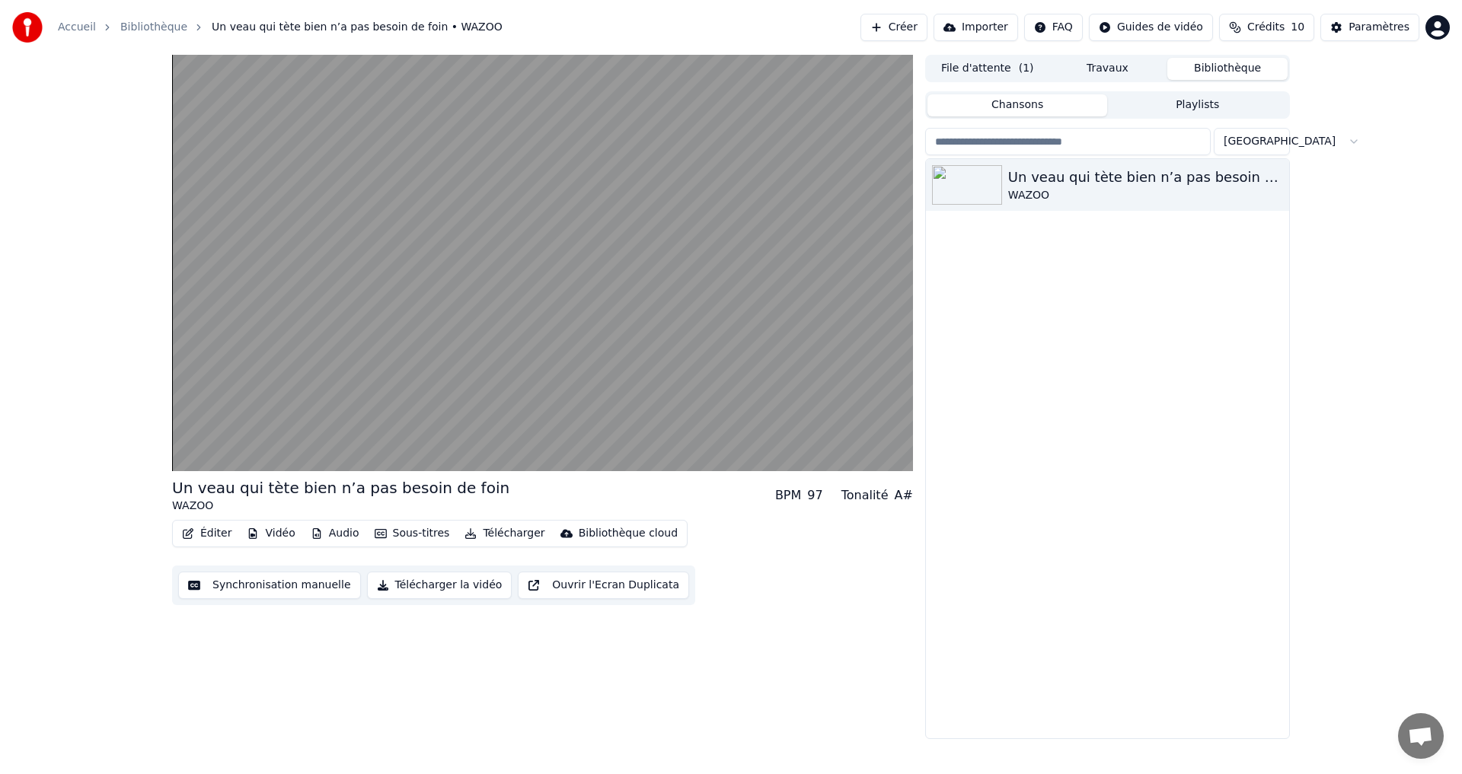
click at [729, 586] on div "Un veau qui tète bien n’a pas besoin de foin WAZOO BPM 97 Tonalité A# Éditer Vi…" at bounding box center [731, 397] width 1462 height 685
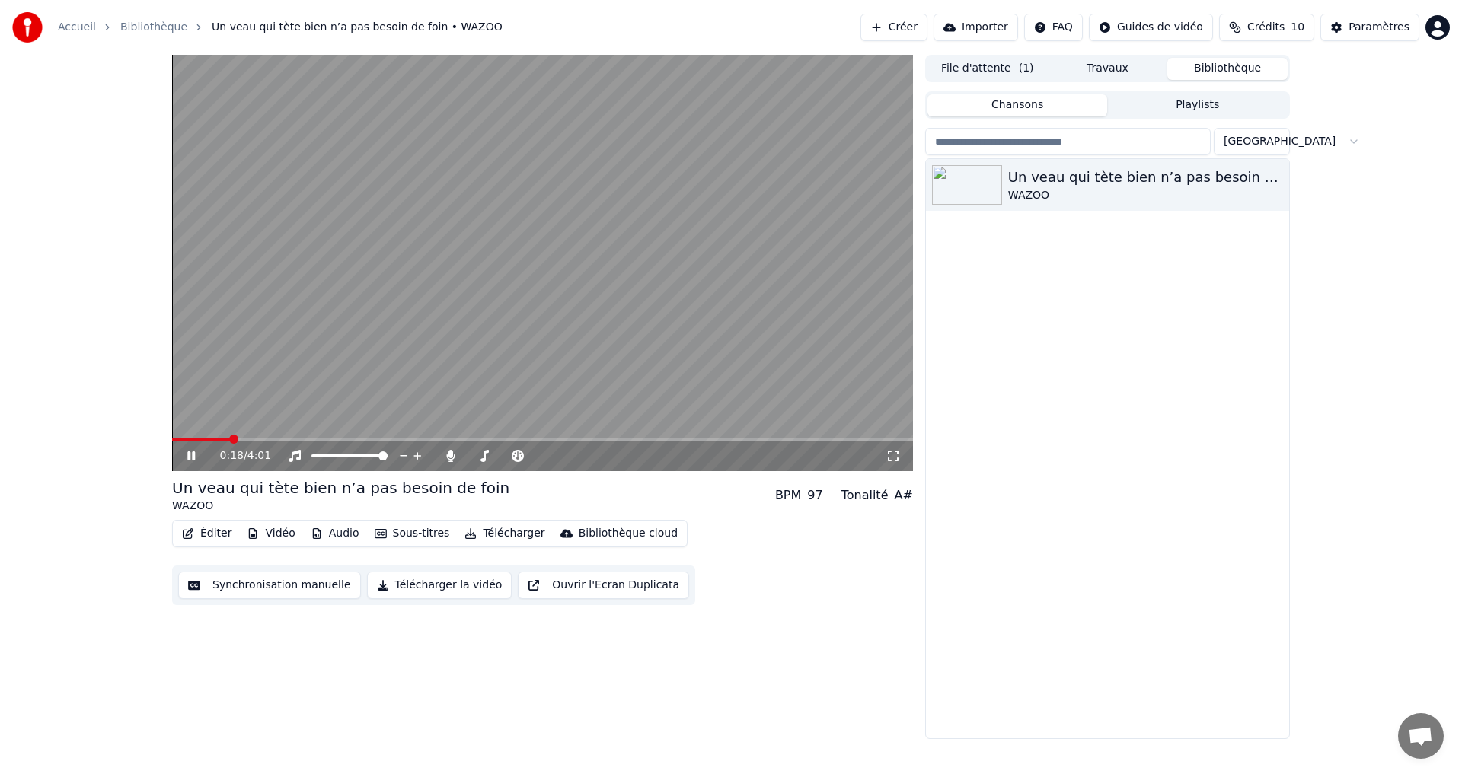
click at [193, 456] on icon at bounding box center [191, 456] width 8 height 9
click at [193, 456] on icon at bounding box center [191, 456] width 9 height 11
click at [491, 460] on span at bounding box center [492, 456] width 9 height 9
click at [729, 455] on icon at bounding box center [893, 456] width 15 height 12
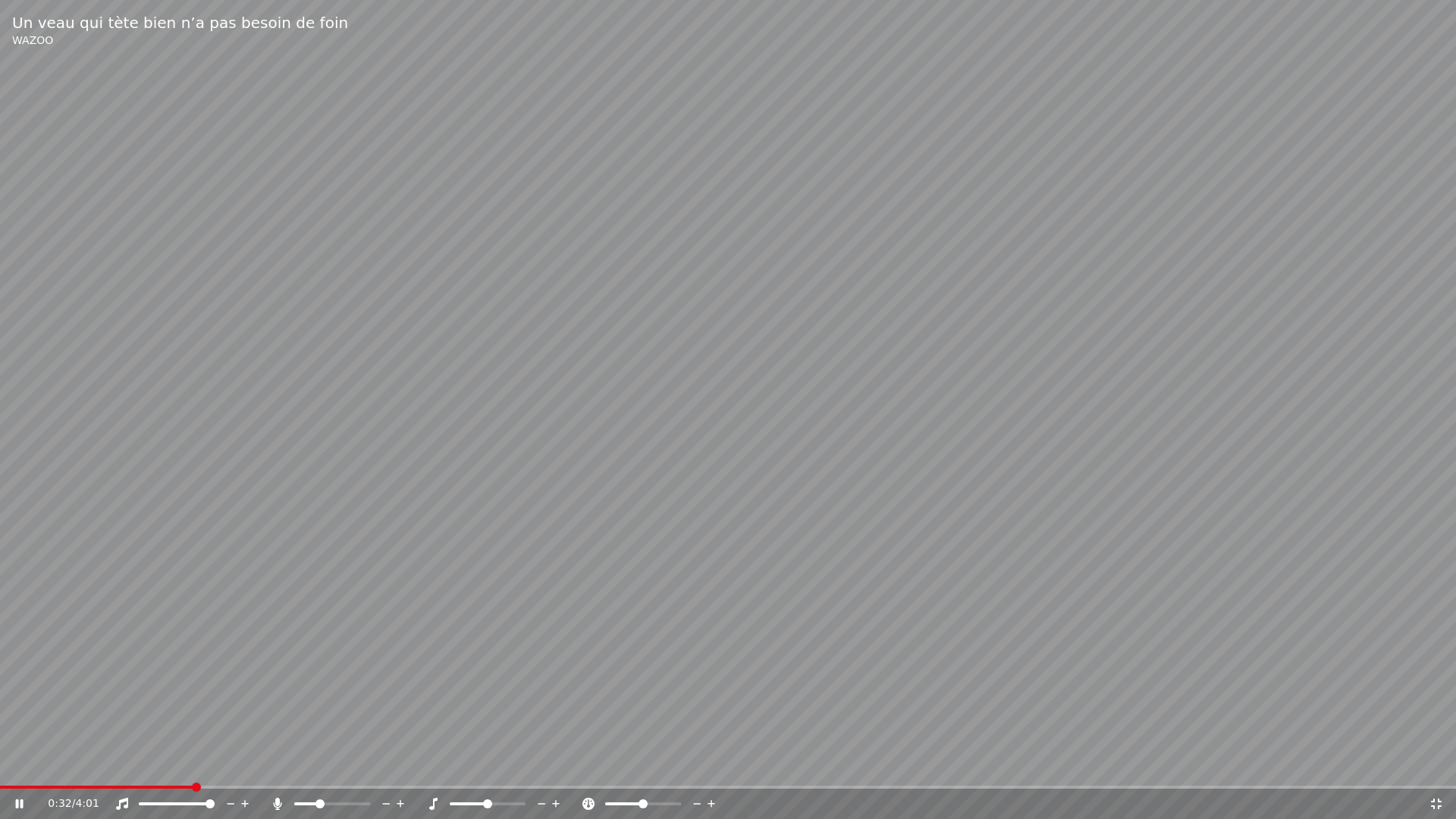
click at [321, 764] on span at bounding box center [320, 804] width 9 height 9
click at [320, 764] on span at bounding box center [321, 804] width 9 height 9
click at [726, 673] on video at bounding box center [728, 410] width 1456 height 819
